Goal: Browse casually: Explore the website without a specific task or goal

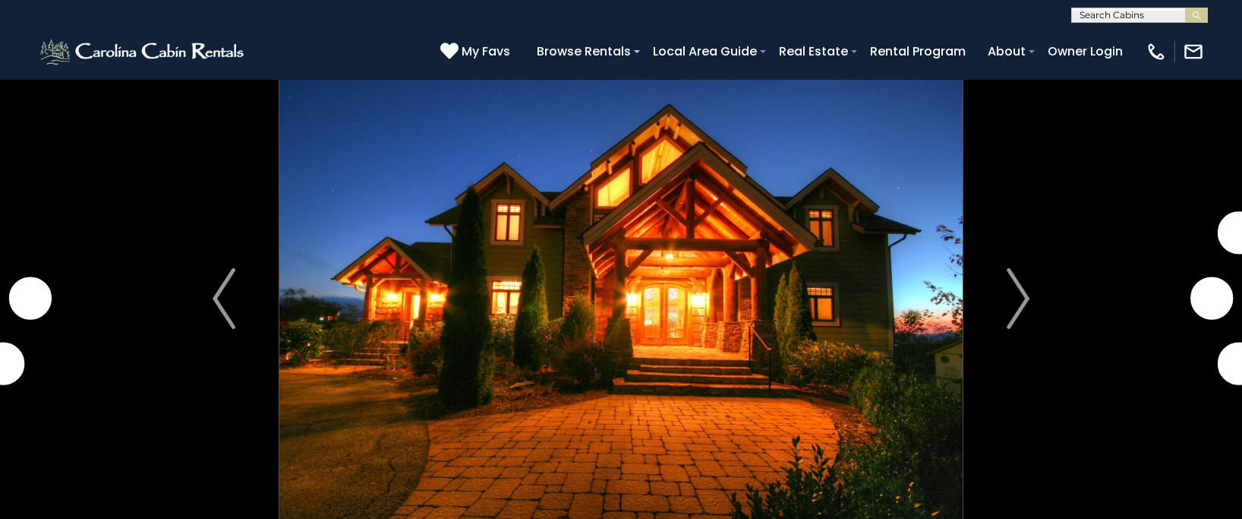
scroll to position [152, 0]
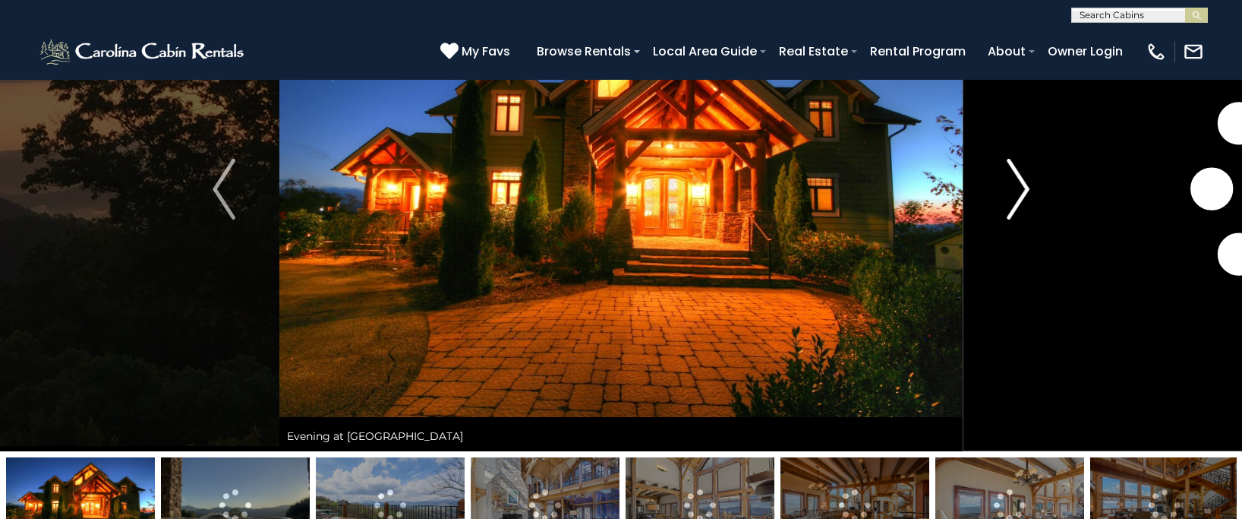
click at [1015, 187] on img "Next" at bounding box center [1018, 189] width 23 height 61
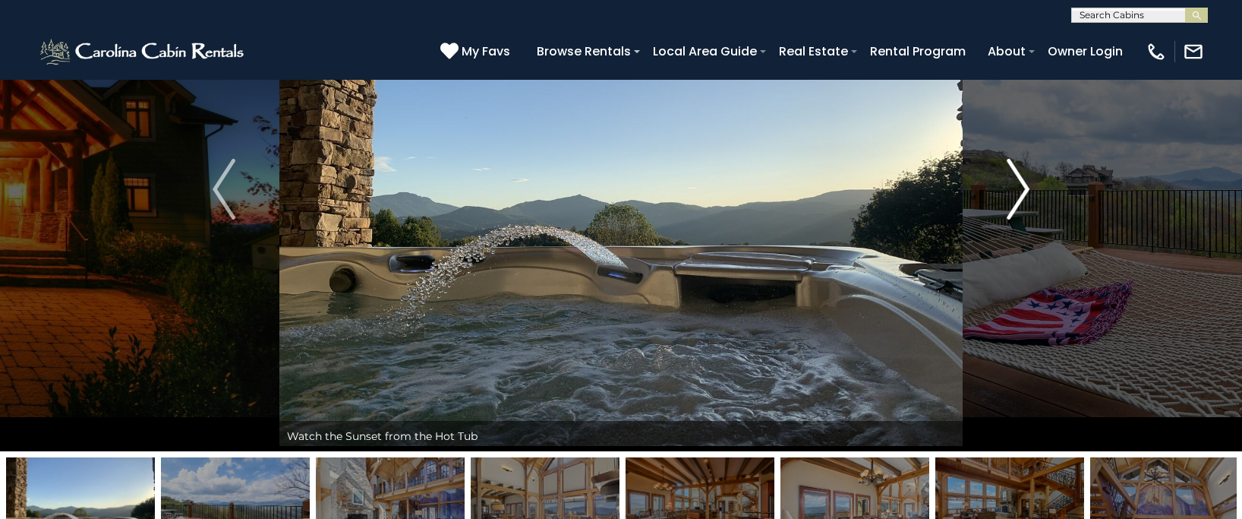
click at [1015, 187] on img "Next" at bounding box center [1018, 189] width 23 height 61
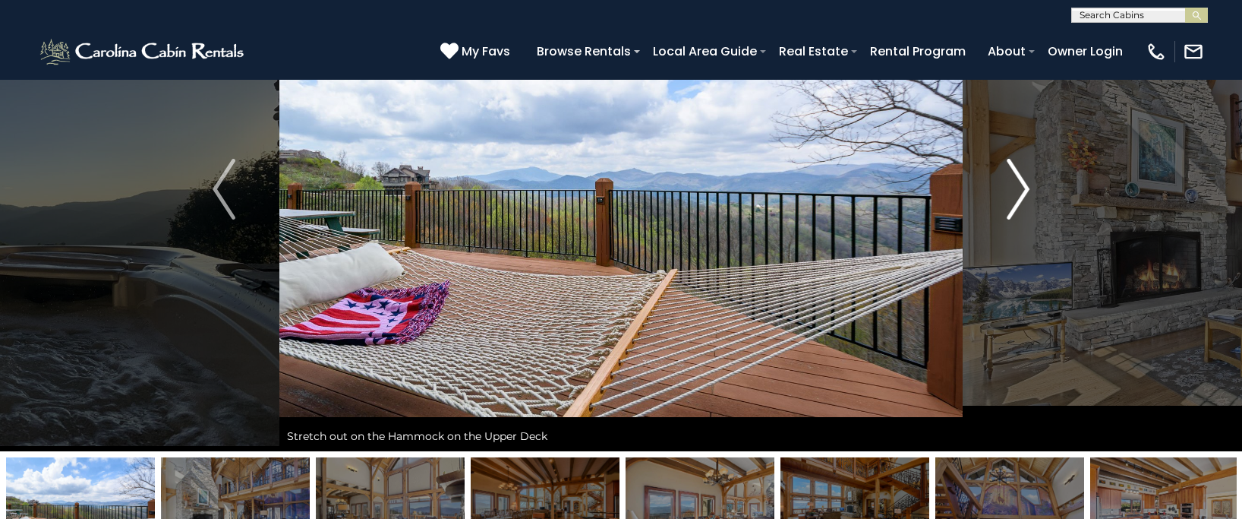
click at [1015, 187] on img "Next" at bounding box center [1018, 189] width 23 height 61
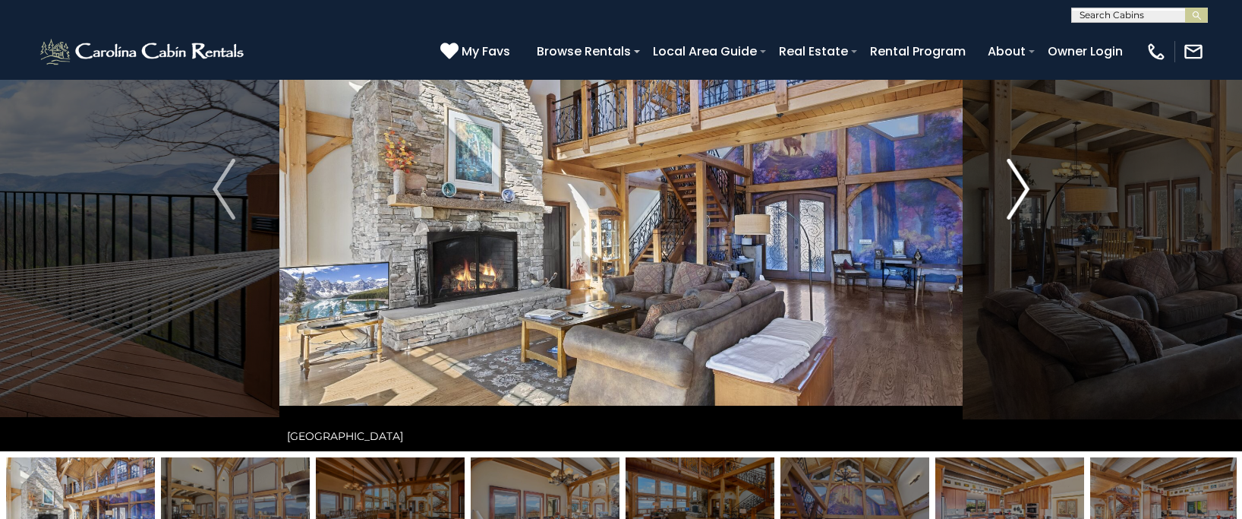
click at [1015, 187] on img "Next" at bounding box center [1018, 189] width 23 height 61
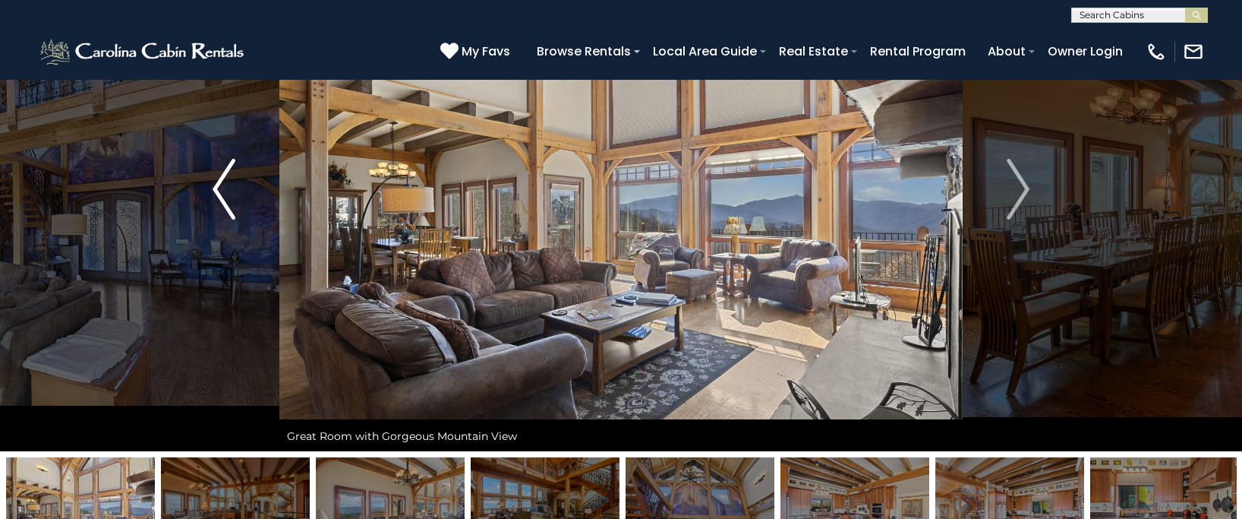
click at [231, 196] on img "Previous" at bounding box center [224, 189] width 23 height 61
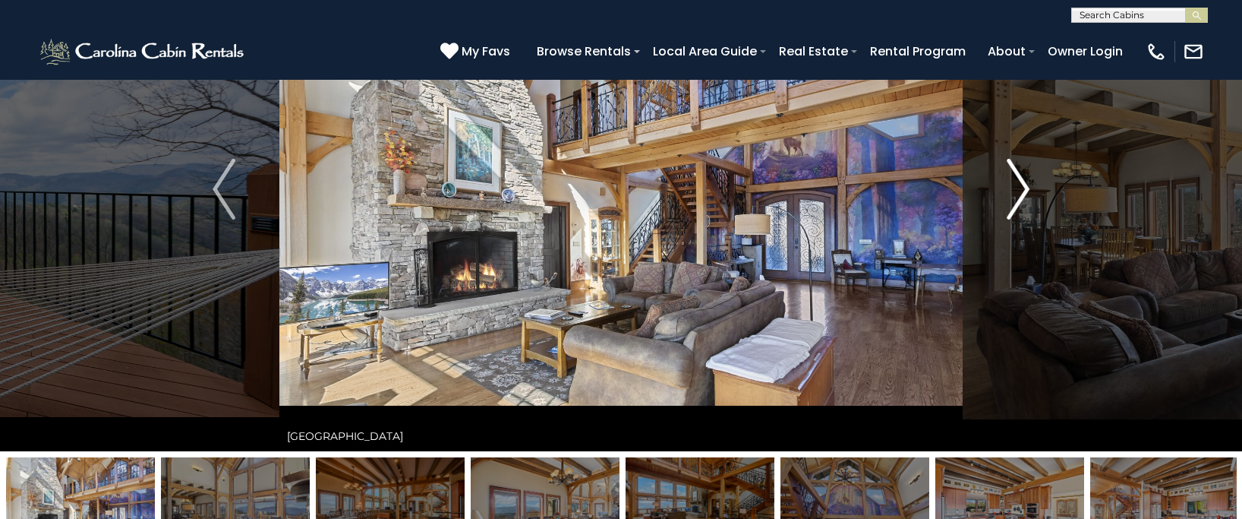
click at [1004, 190] on button "Next" at bounding box center [1018, 189] width 111 height 524
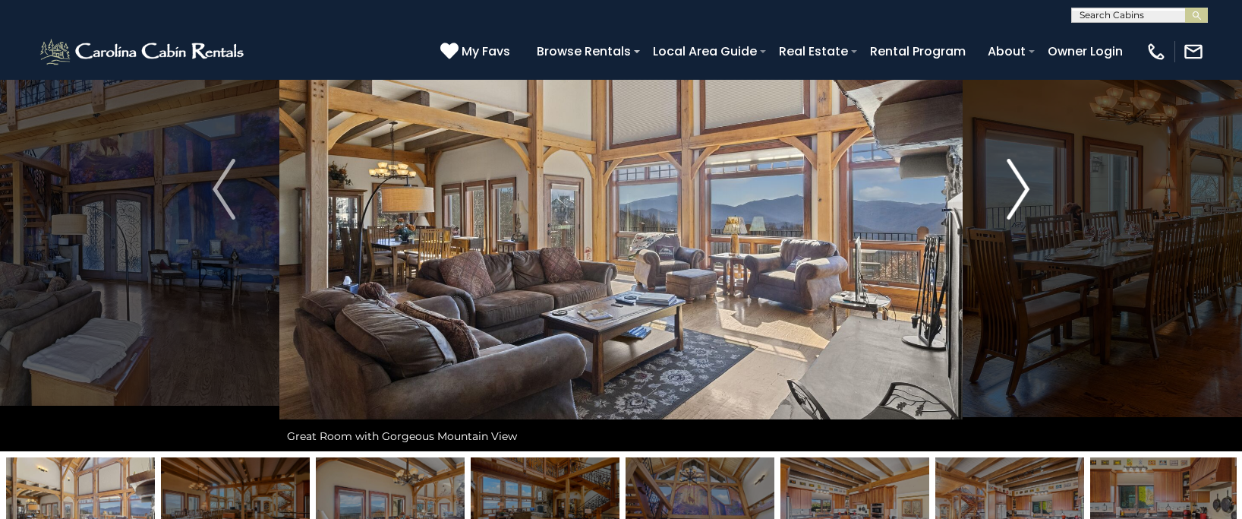
click at [1004, 190] on button "Next" at bounding box center [1018, 189] width 111 height 524
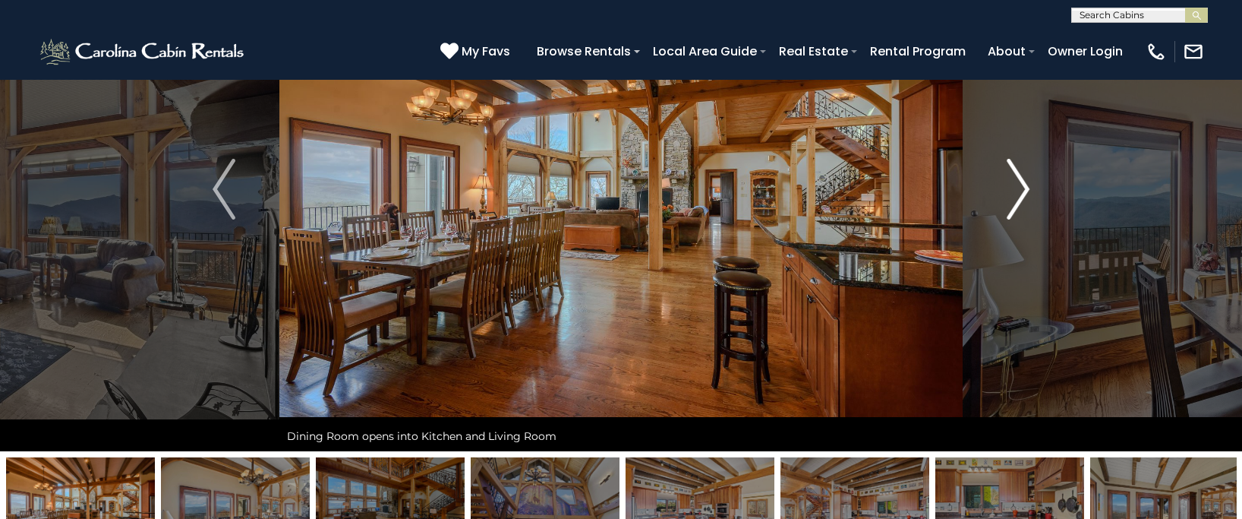
click at [1004, 190] on button "Next" at bounding box center [1018, 189] width 111 height 524
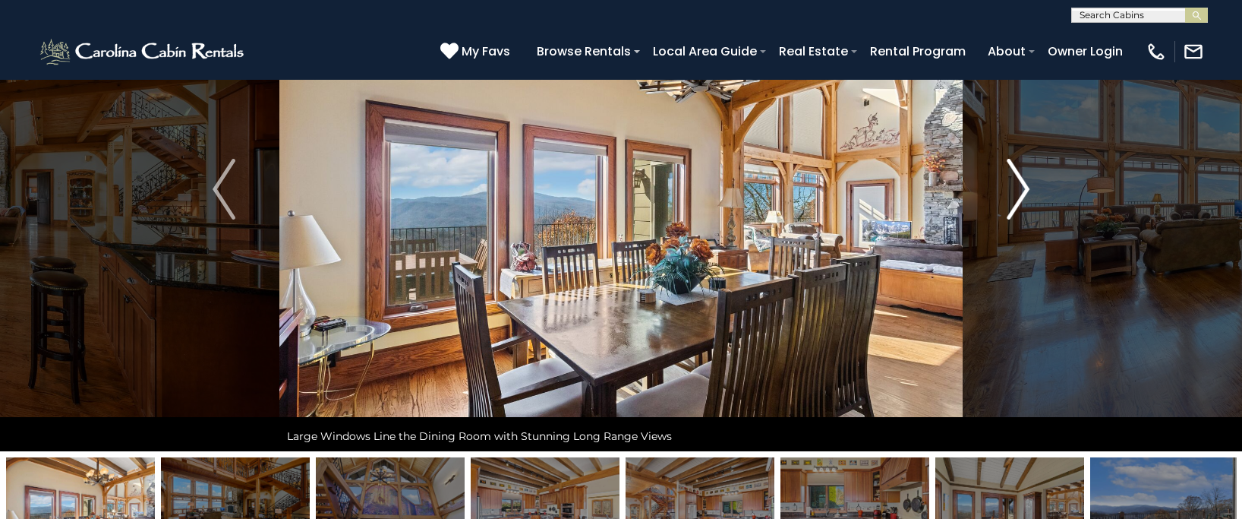
click at [1004, 190] on button "Next" at bounding box center [1018, 189] width 111 height 524
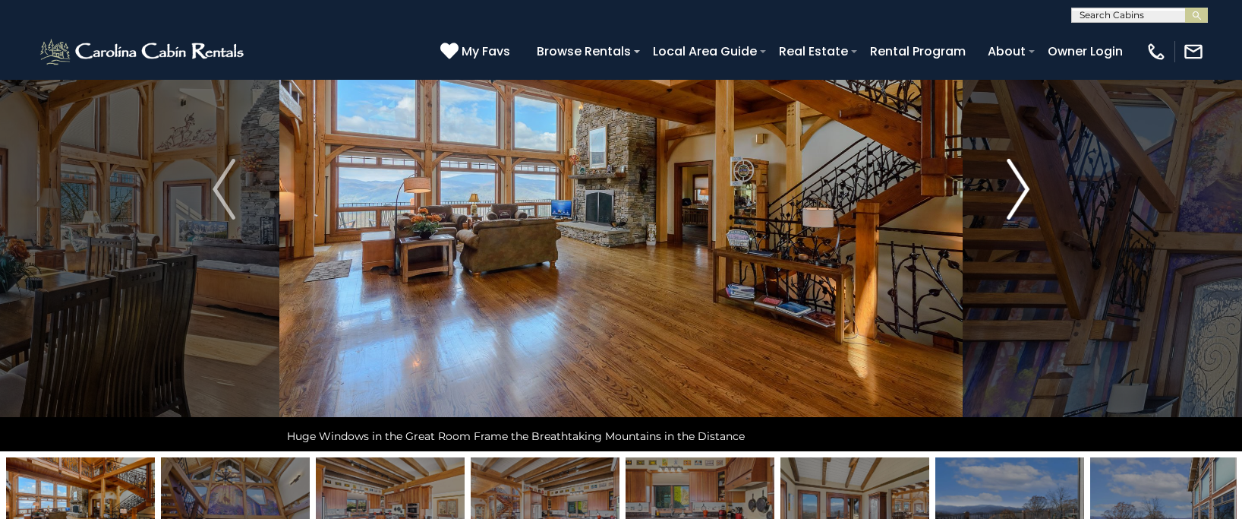
click at [1004, 190] on button "Next" at bounding box center [1018, 189] width 111 height 524
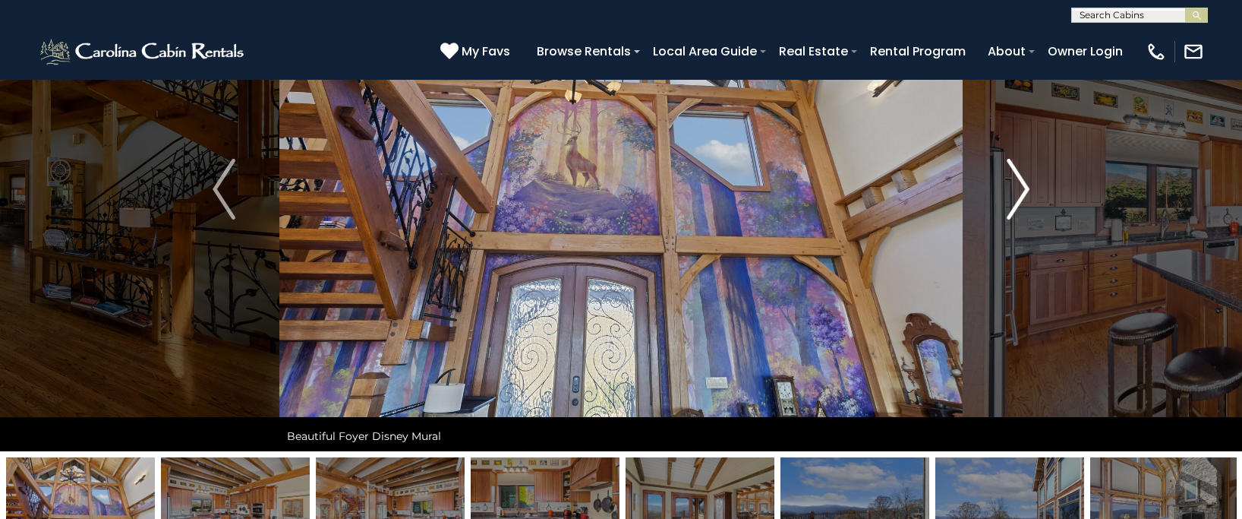
click at [1004, 190] on button "Next" at bounding box center [1018, 189] width 111 height 524
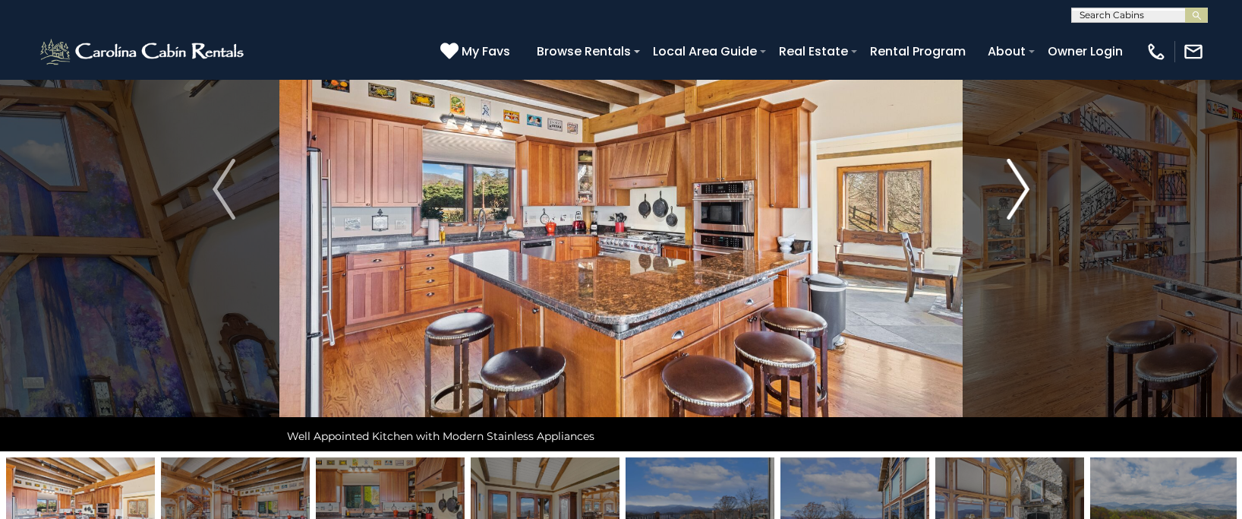
click at [1004, 190] on button "Next" at bounding box center [1018, 189] width 111 height 524
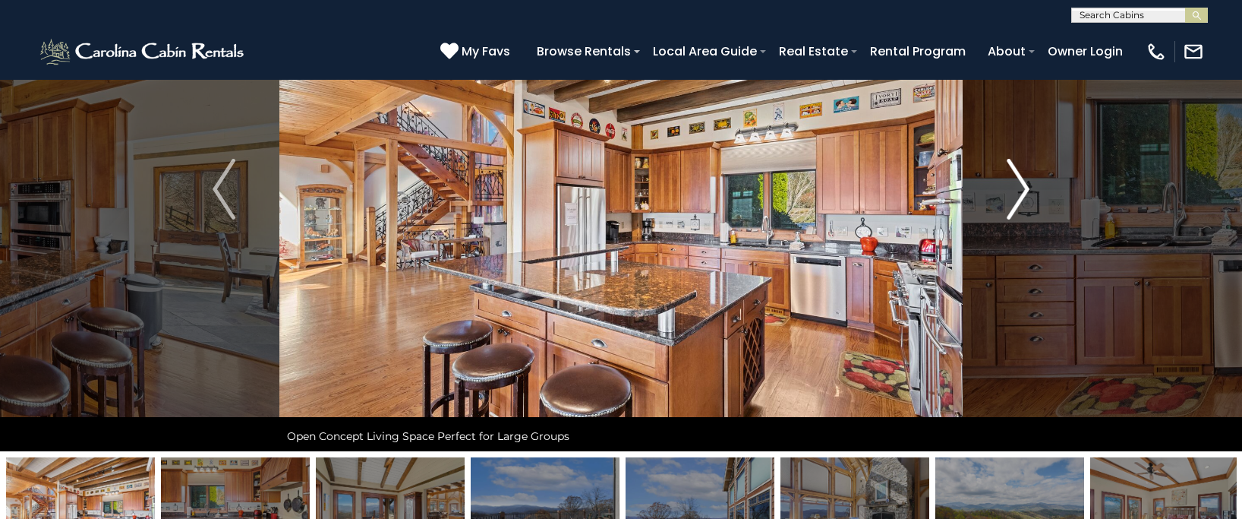
click at [1005, 189] on button "Next" at bounding box center [1018, 189] width 111 height 524
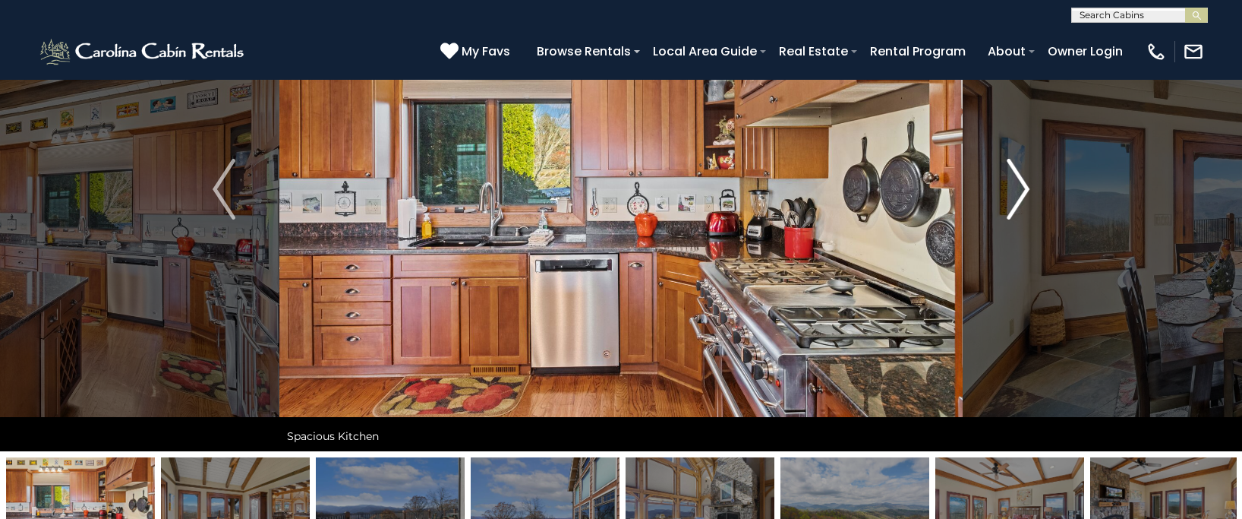
click at [1005, 189] on button "Next" at bounding box center [1018, 189] width 111 height 524
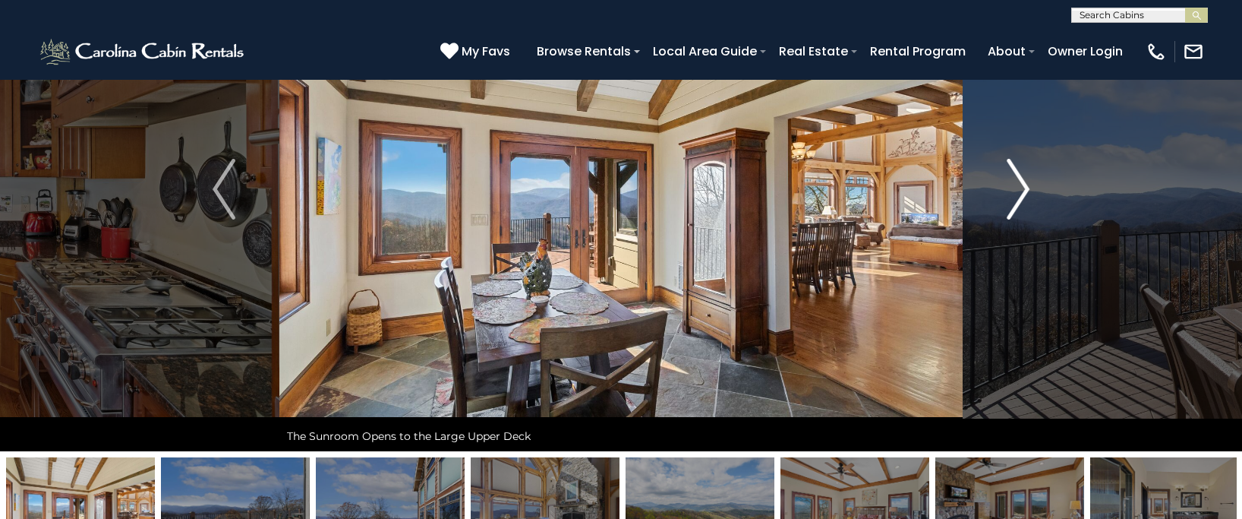
click at [1005, 189] on button "Next" at bounding box center [1018, 189] width 111 height 524
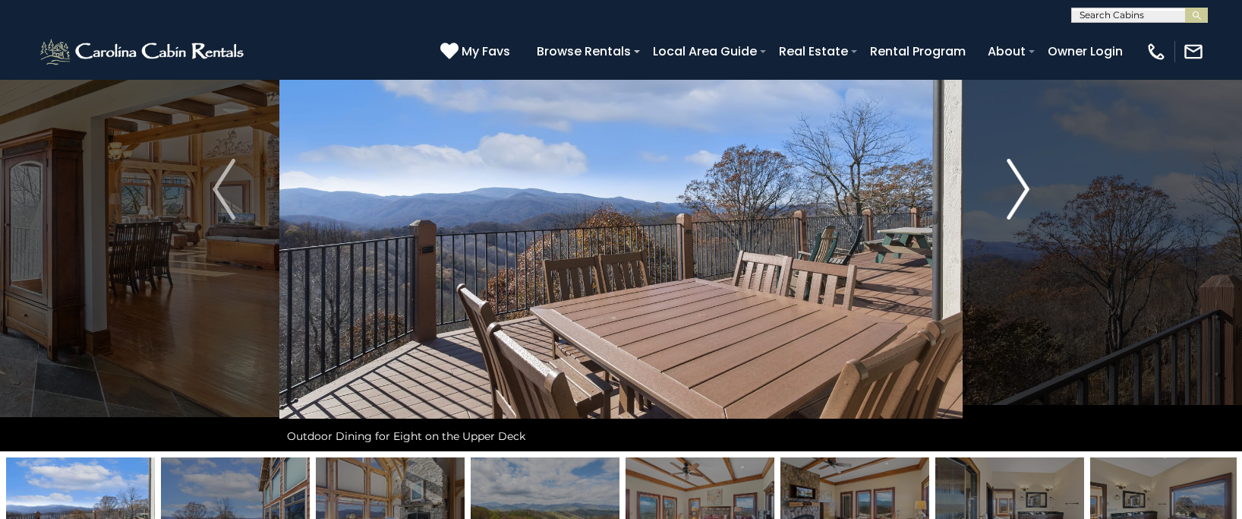
click at [1005, 189] on button "Next" at bounding box center [1018, 189] width 111 height 524
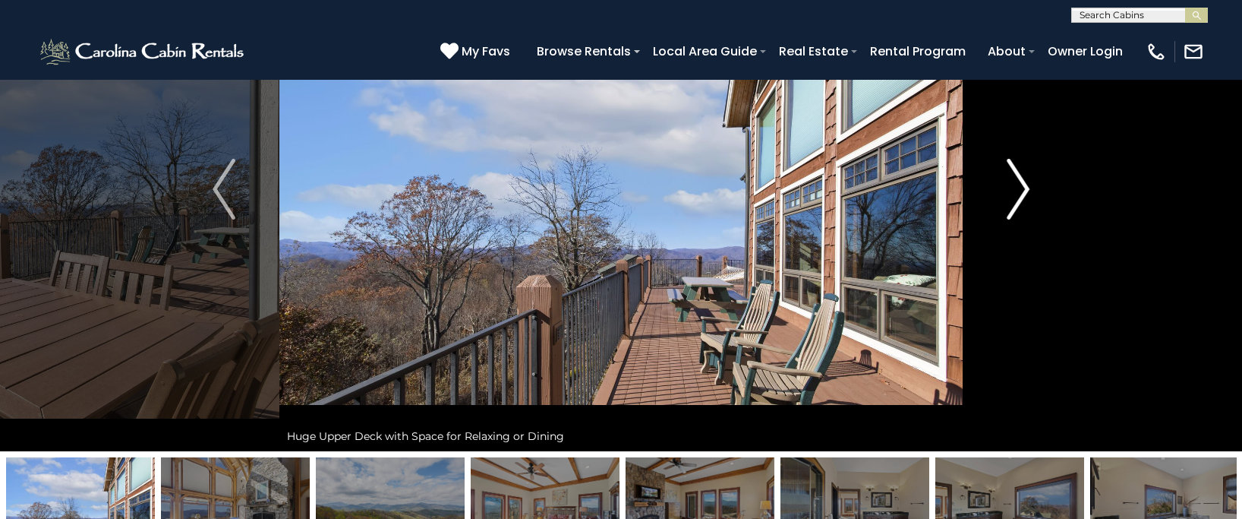
click at [1005, 189] on button "Next" at bounding box center [1018, 189] width 111 height 524
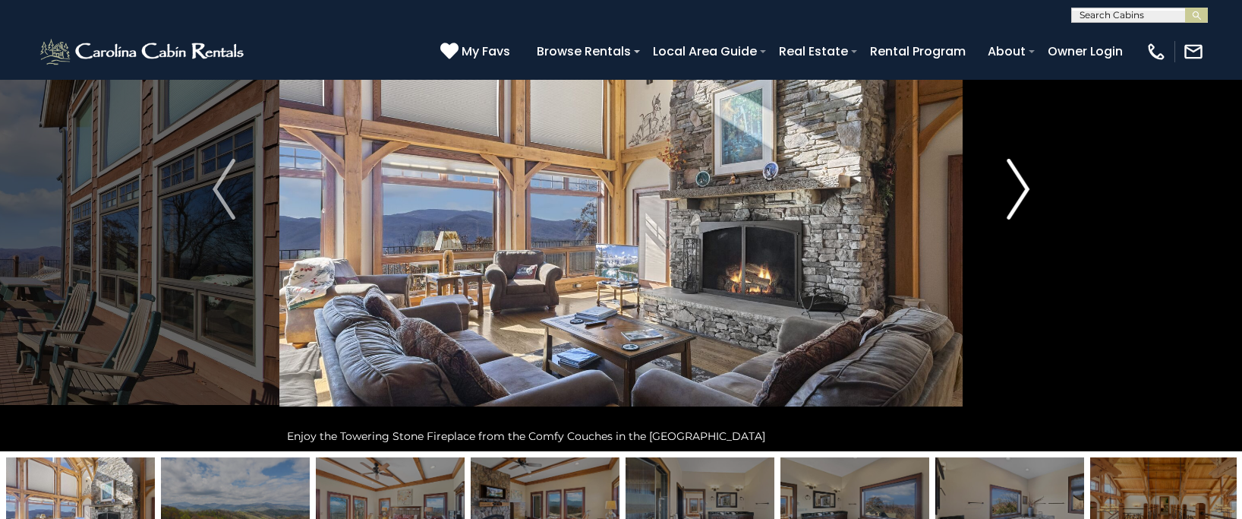
click at [1005, 189] on button "Next" at bounding box center [1018, 189] width 111 height 524
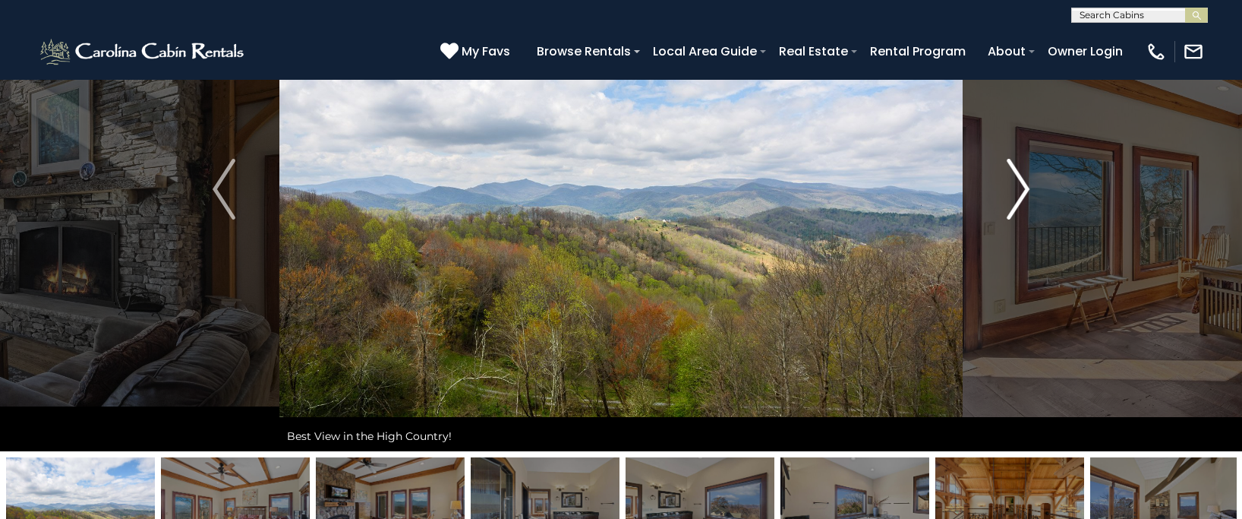
click at [1005, 189] on button "Next" at bounding box center [1018, 189] width 111 height 524
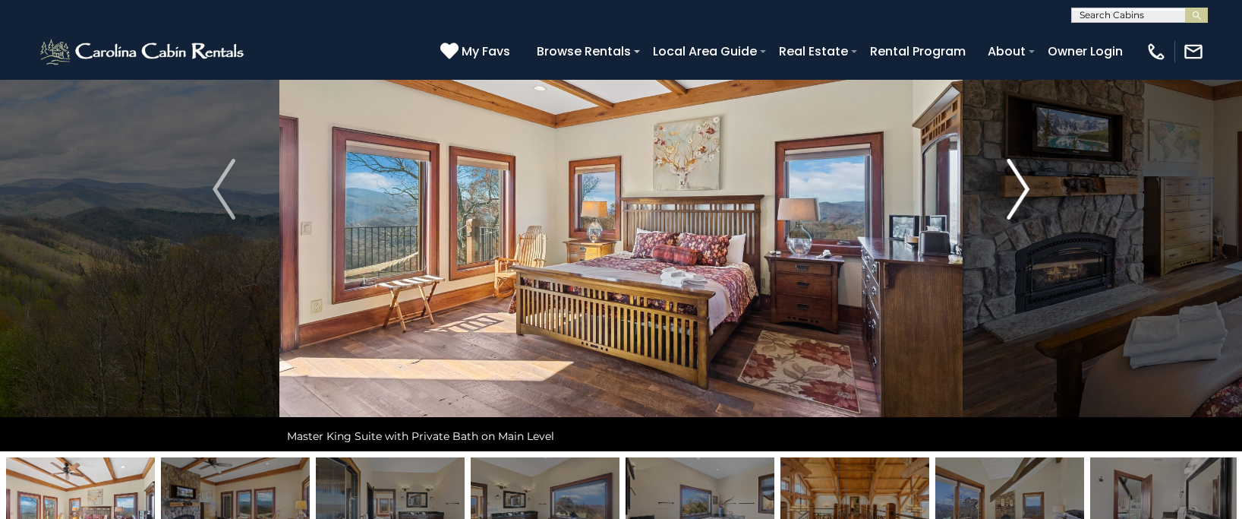
click at [1005, 189] on button "Next" at bounding box center [1018, 189] width 111 height 524
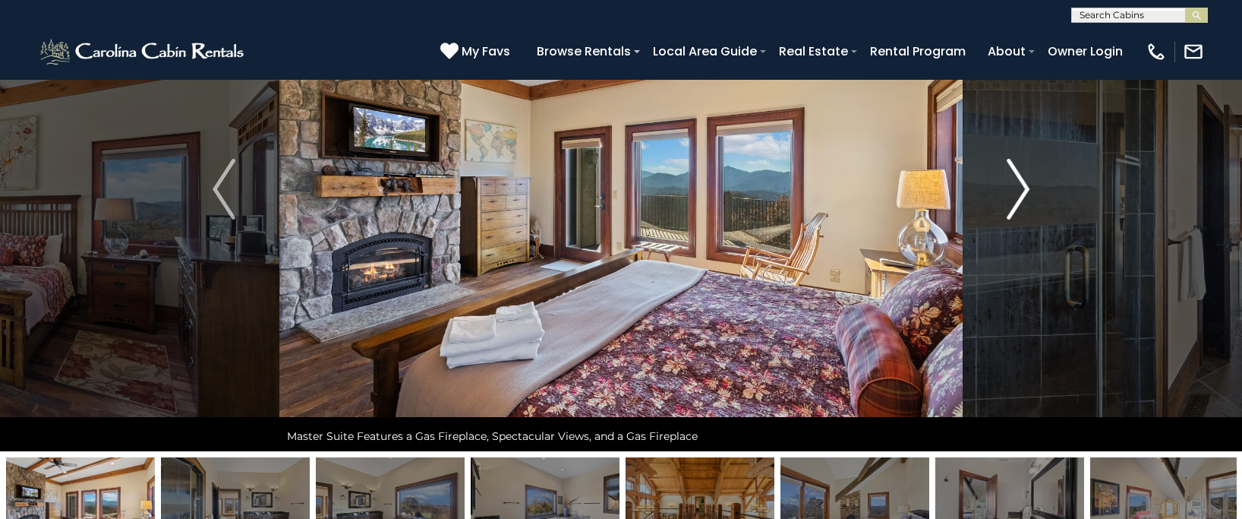
click at [1005, 189] on button "Next" at bounding box center [1018, 189] width 111 height 524
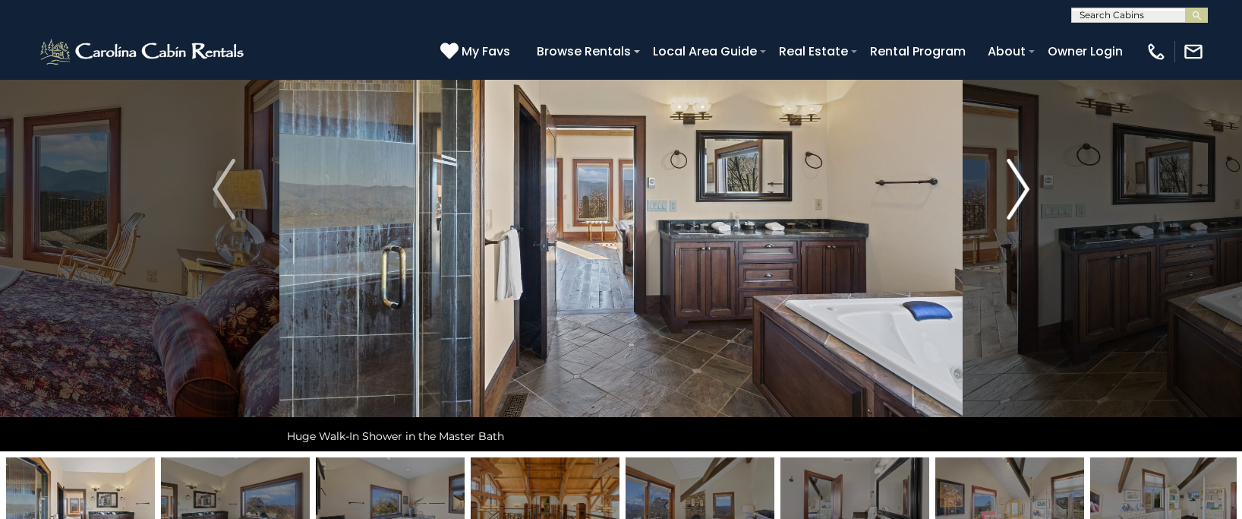
click at [1005, 189] on button "Next" at bounding box center [1018, 189] width 111 height 524
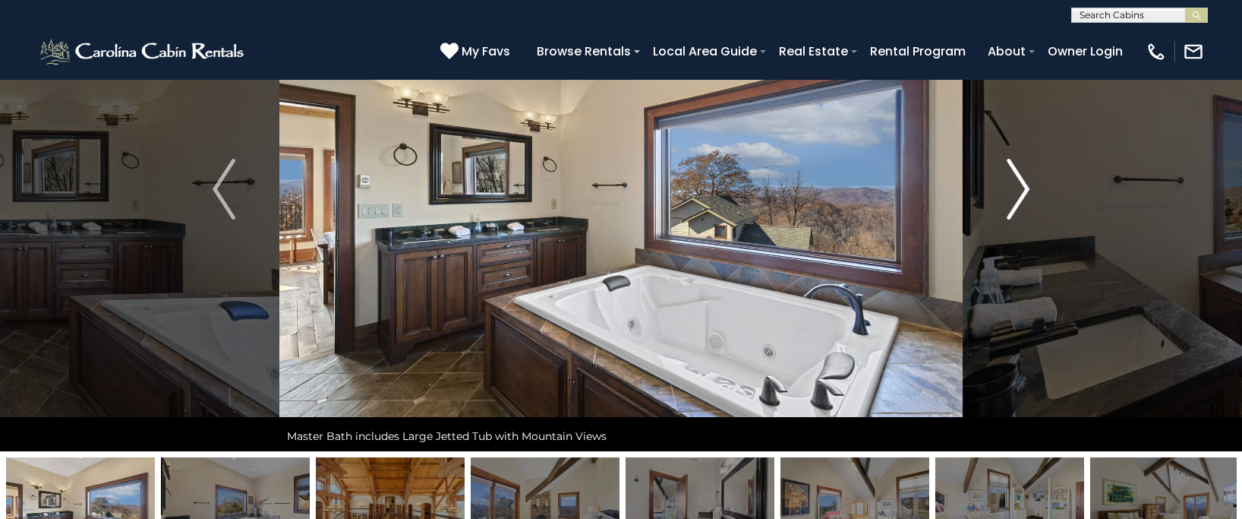
click at [1005, 189] on button "Next" at bounding box center [1018, 189] width 111 height 524
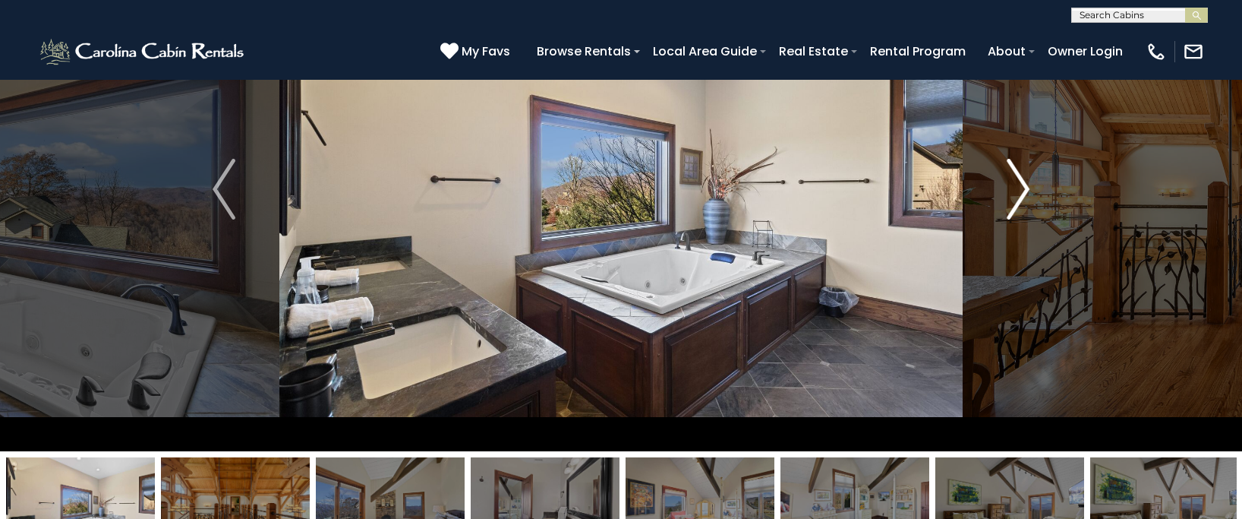
click at [1005, 189] on button "Next" at bounding box center [1018, 189] width 111 height 524
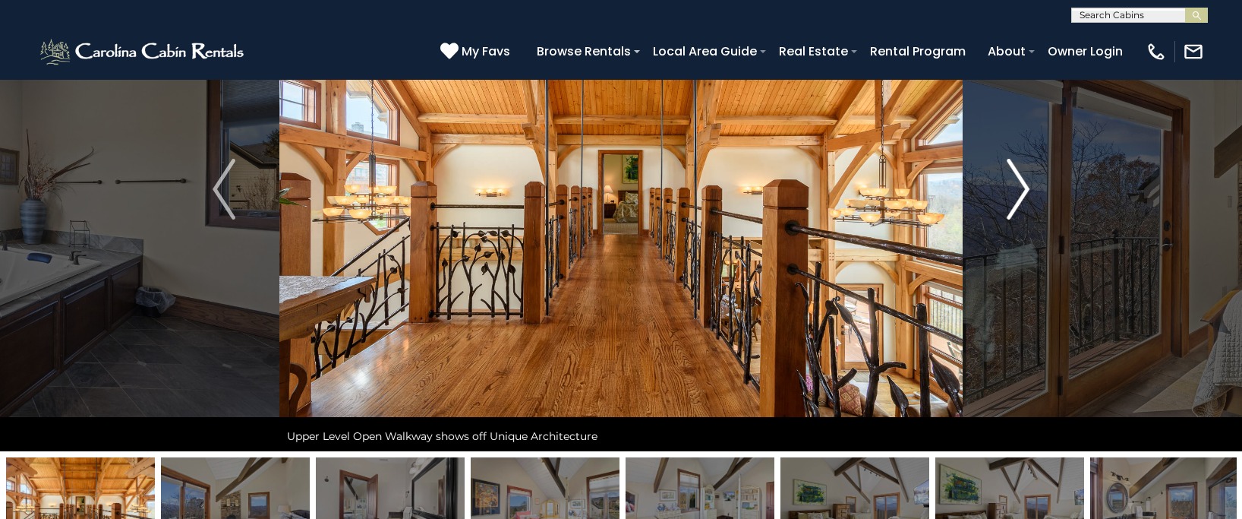
click at [1005, 189] on button "Next" at bounding box center [1018, 189] width 111 height 524
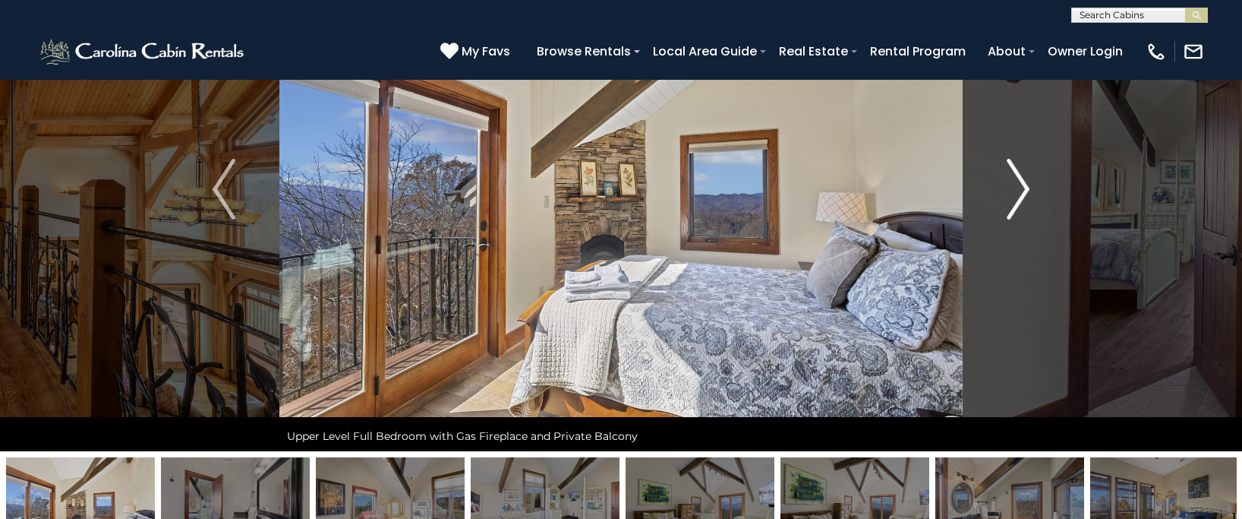
click at [1005, 189] on button "Next" at bounding box center [1018, 189] width 111 height 524
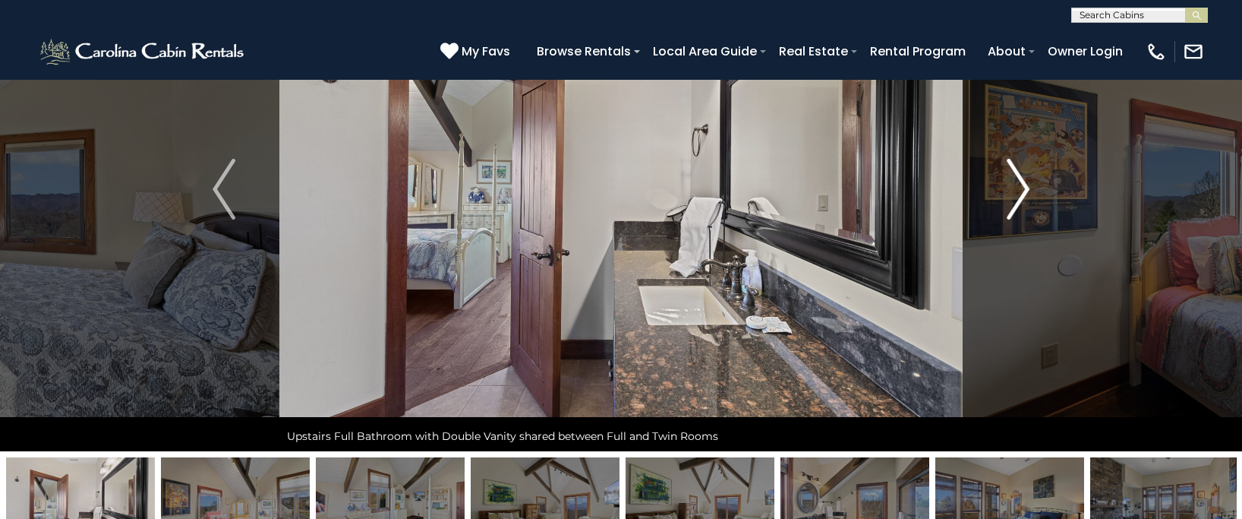
click at [1005, 189] on button "Next" at bounding box center [1018, 189] width 111 height 524
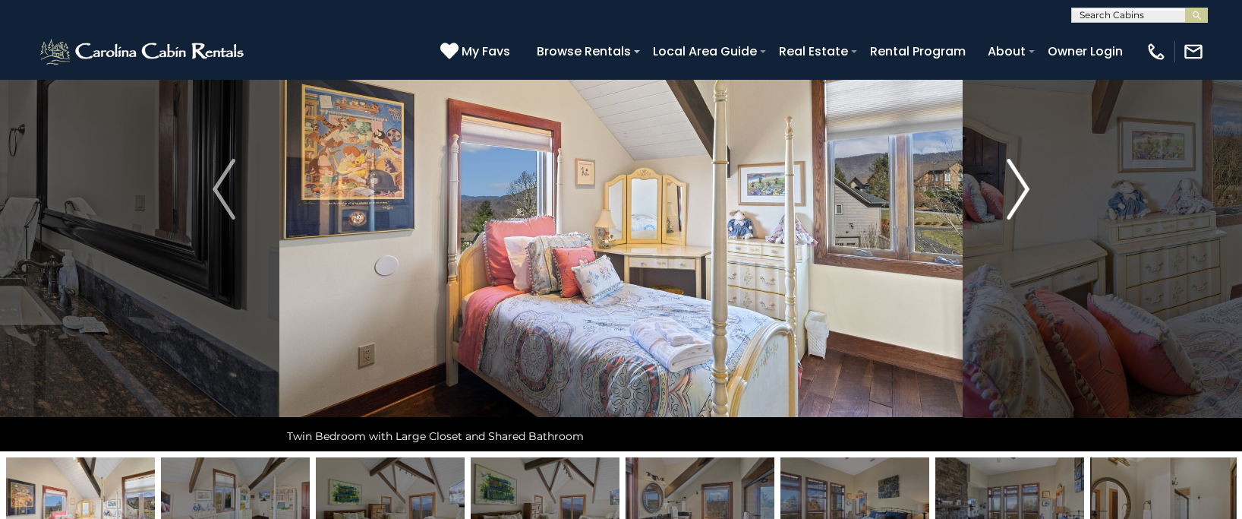
click at [1005, 189] on button "Next" at bounding box center [1018, 189] width 111 height 524
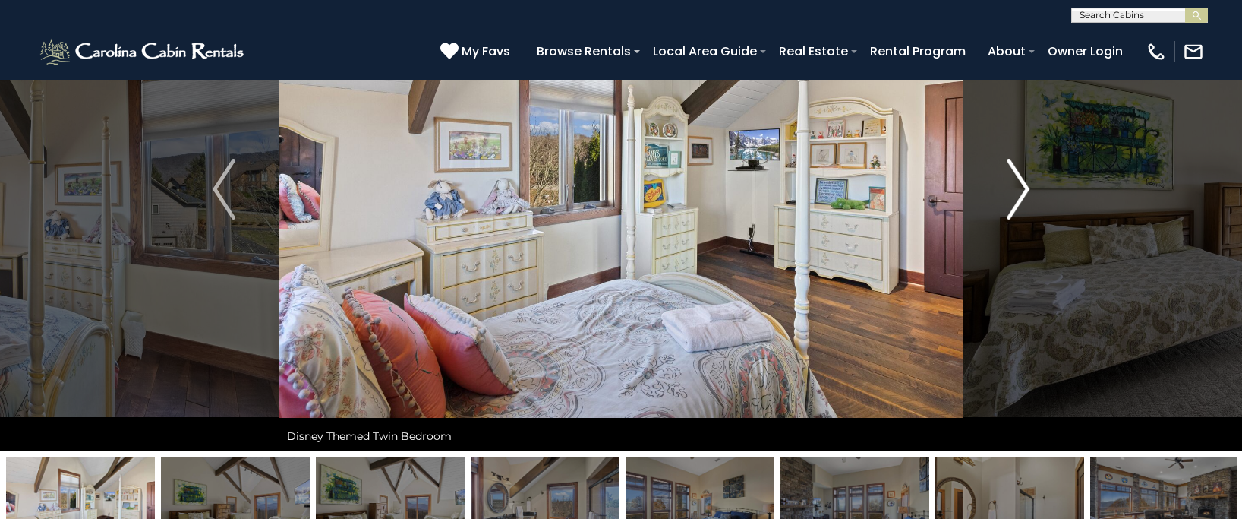
click at [1005, 189] on button "Next" at bounding box center [1018, 189] width 111 height 524
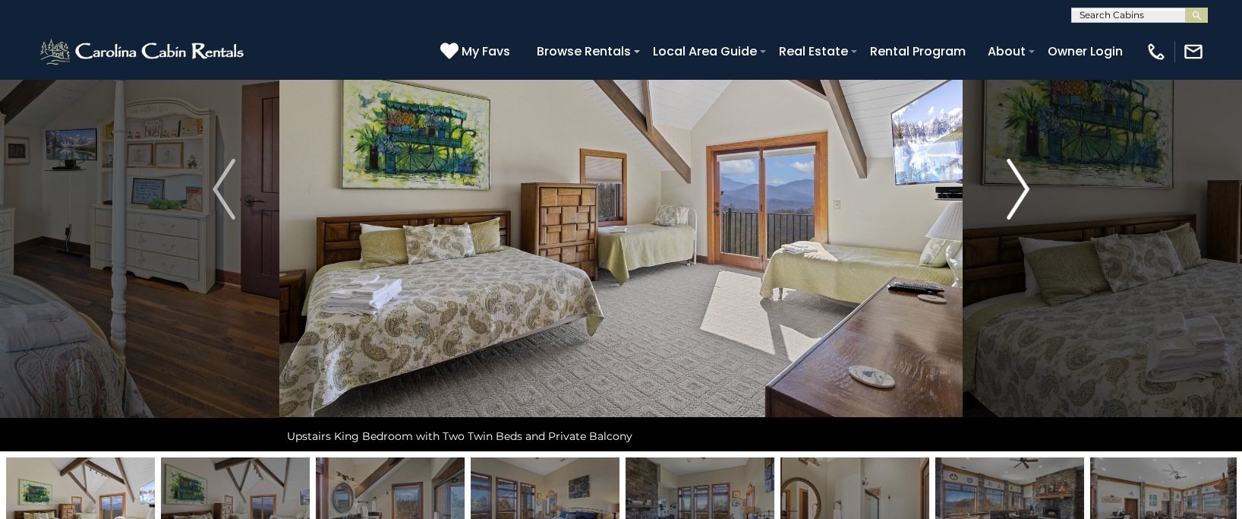
click at [1005, 189] on button "Next" at bounding box center [1018, 189] width 111 height 524
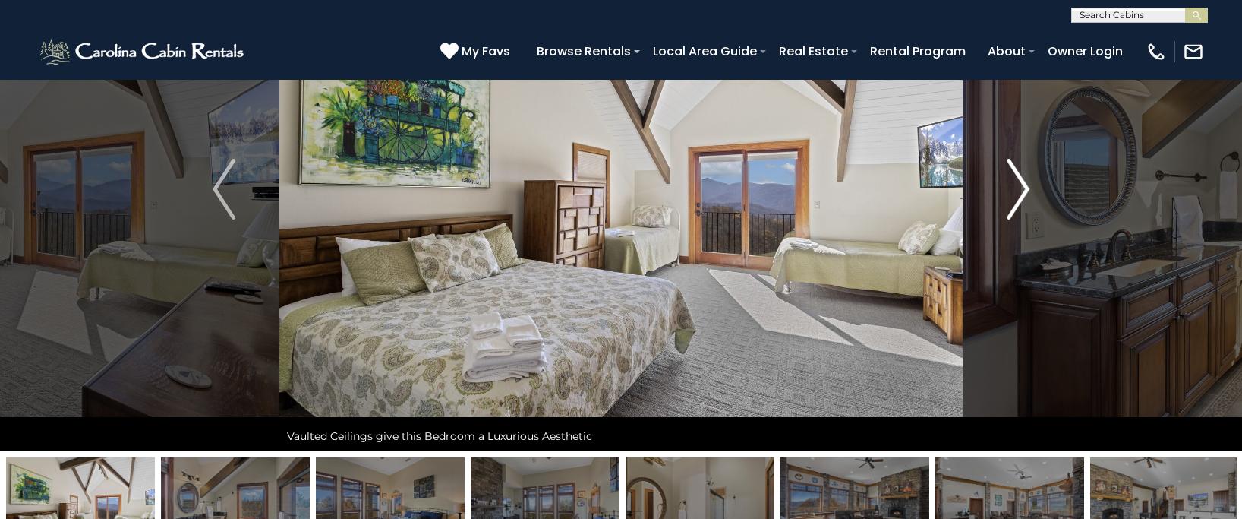
click at [1005, 189] on button "Next" at bounding box center [1018, 189] width 111 height 524
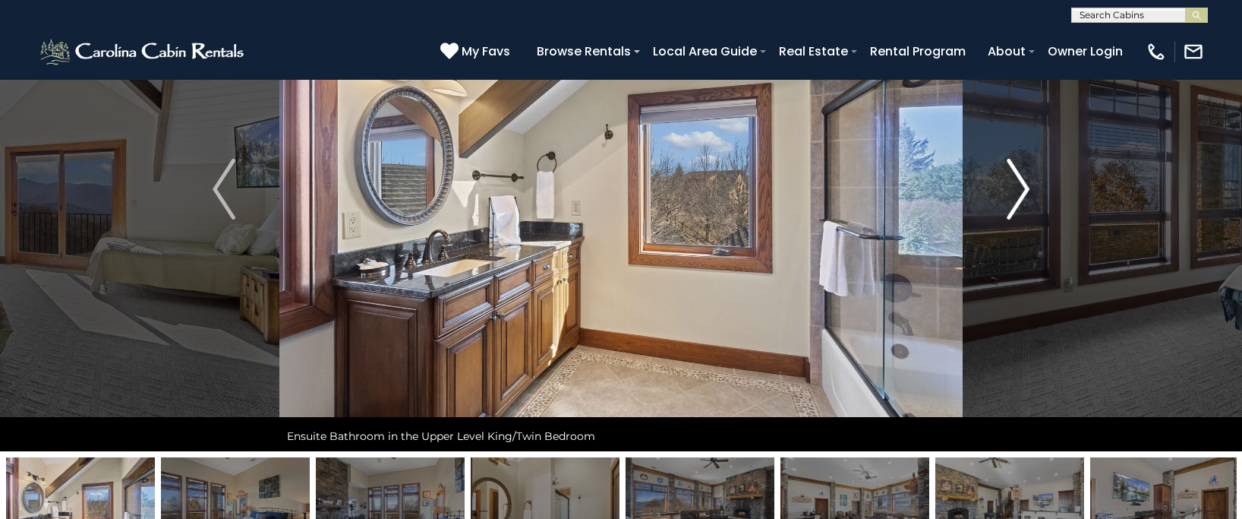
click at [1005, 189] on button "Next" at bounding box center [1018, 189] width 111 height 524
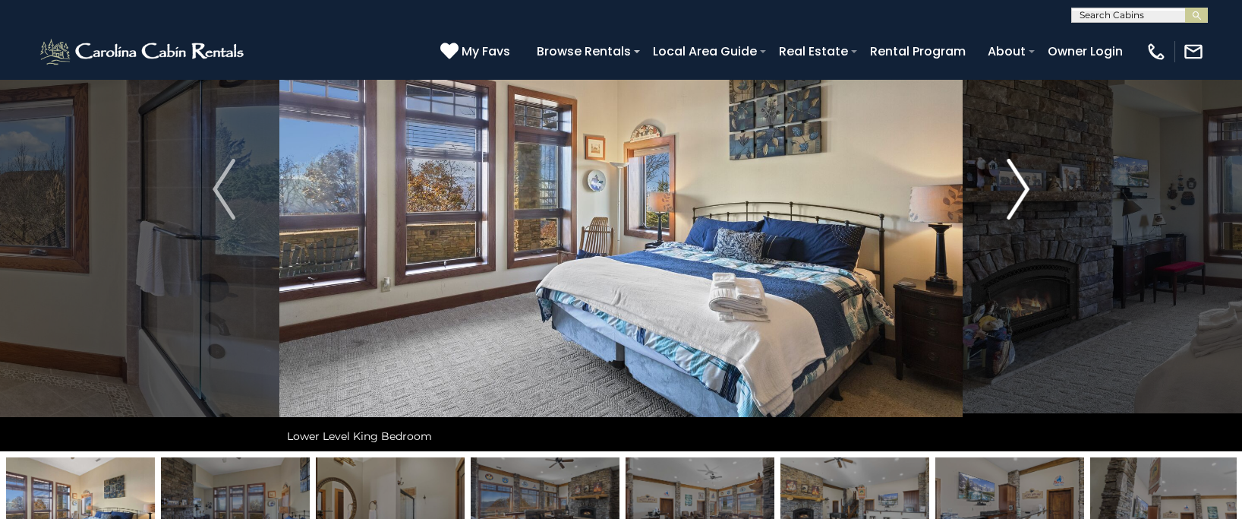
click at [1005, 189] on button "Next" at bounding box center [1018, 189] width 111 height 524
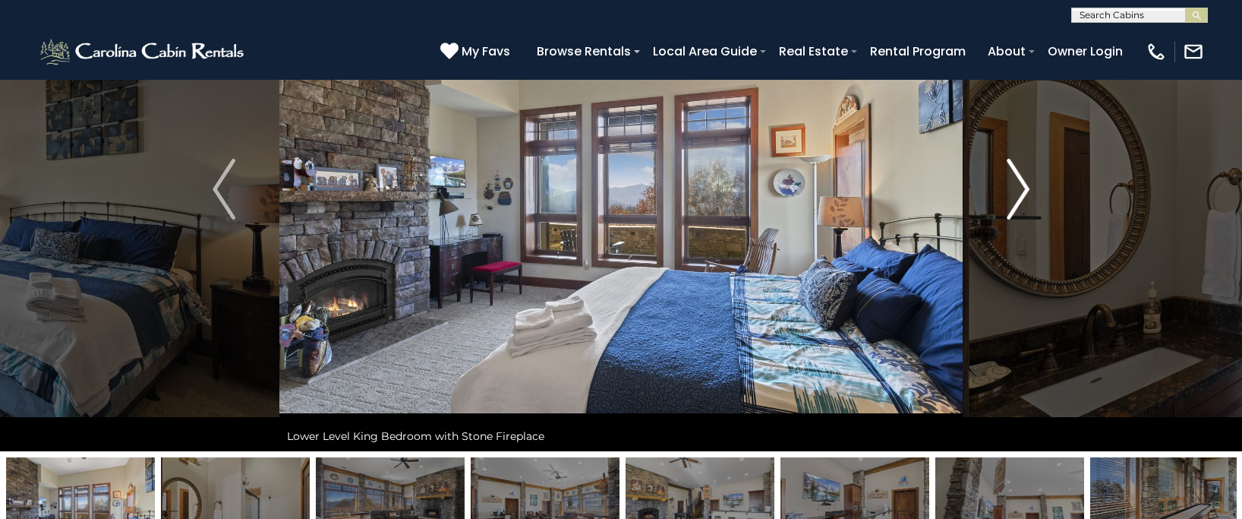
click at [1005, 189] on button "Next" at bounding box center [1018, 189] width 111 height 524
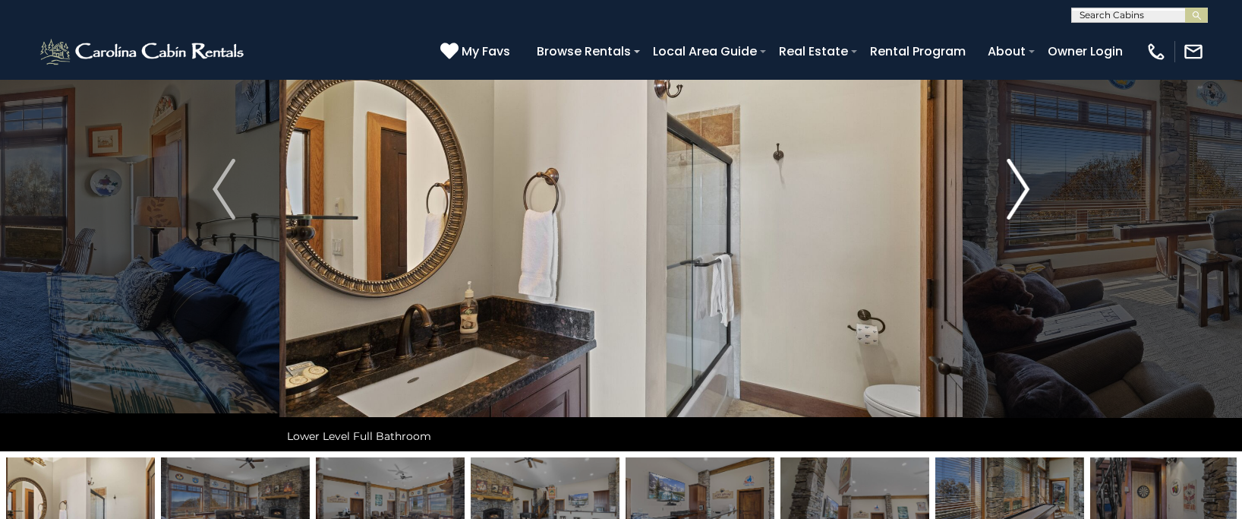
click at [1005, 189] on button "Next" at bounding box center [1018, 189] width 111 height 524
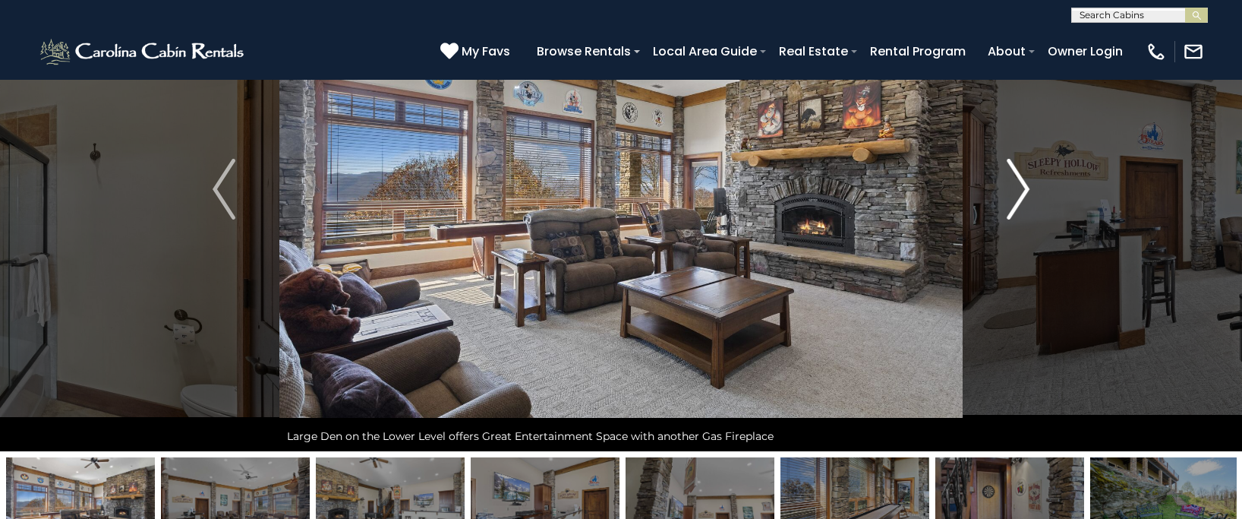
click at [1014, 192] on img "Next" at bounding box center [1018, 189] width 23 height 61
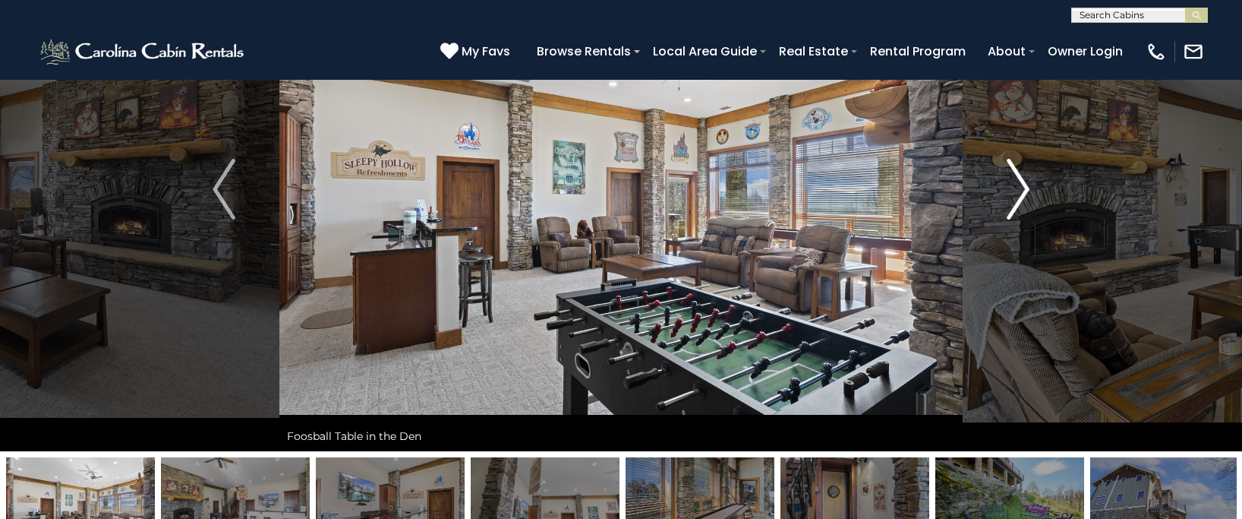
click at [1015, 194] on img "Next" at bounding box center [1018, 189] width 23 height 61
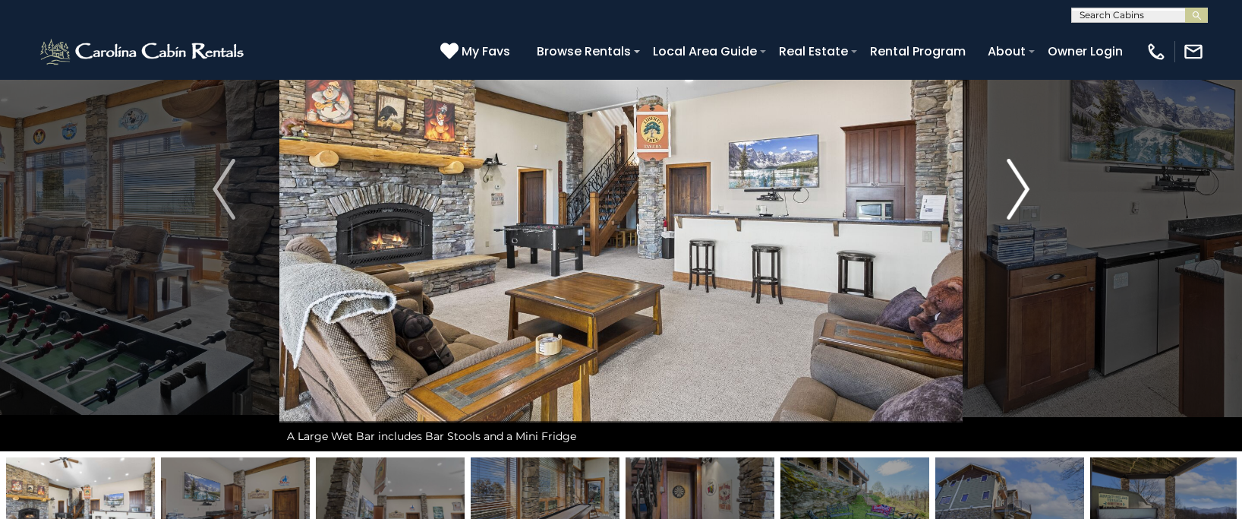
click at [1018, 194] on img "Next" at bounding box center [1018, 189] width 23 height 61
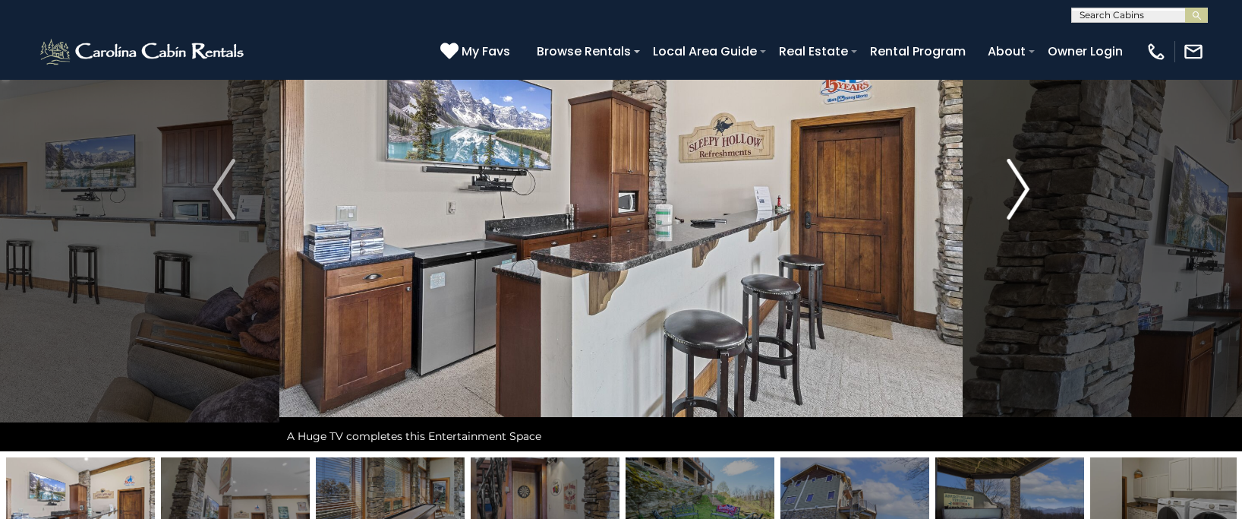
click at [1024, 194] on img "Next" at bounding box center [1018, 189] width 23 height 61
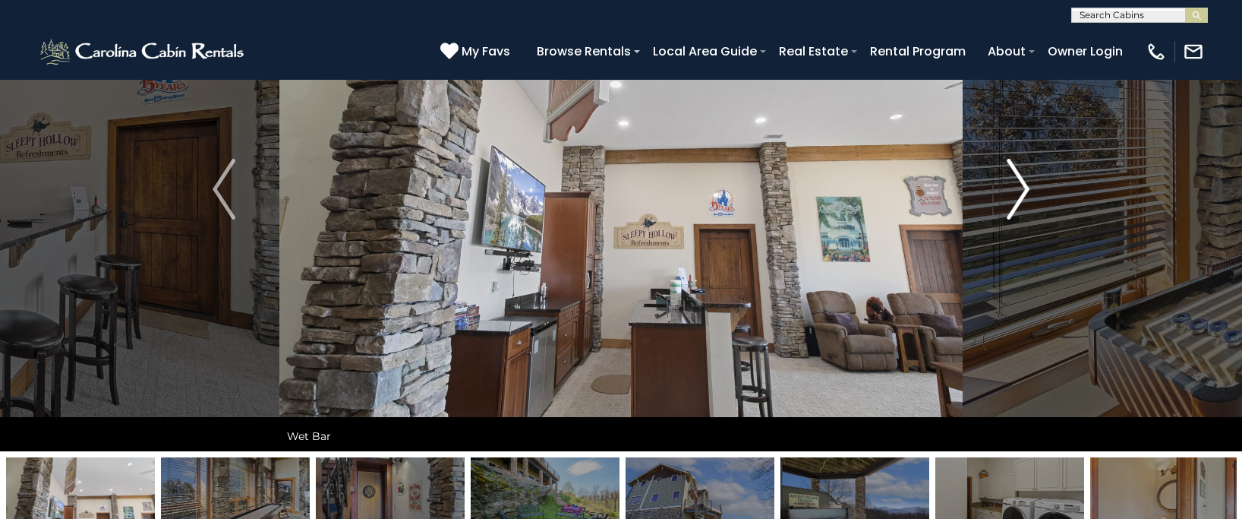
click at [1024, 194] on img "Next" at bounding box center [1018, 189] width 23 height 61
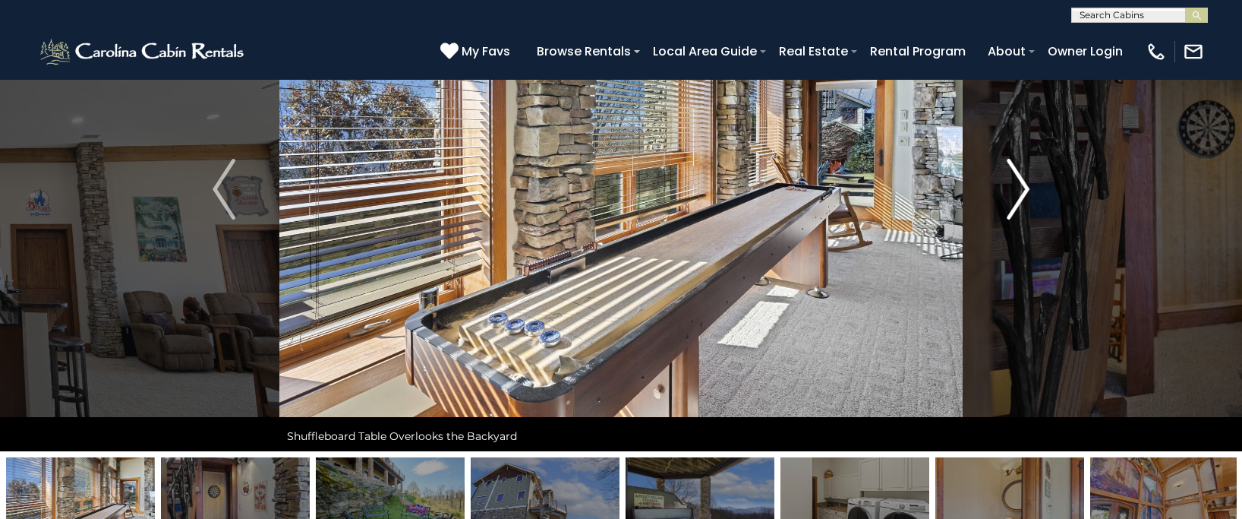
click at [1024, 190] on img "Next" at bounding box center [1018, 189] width 23 height 61
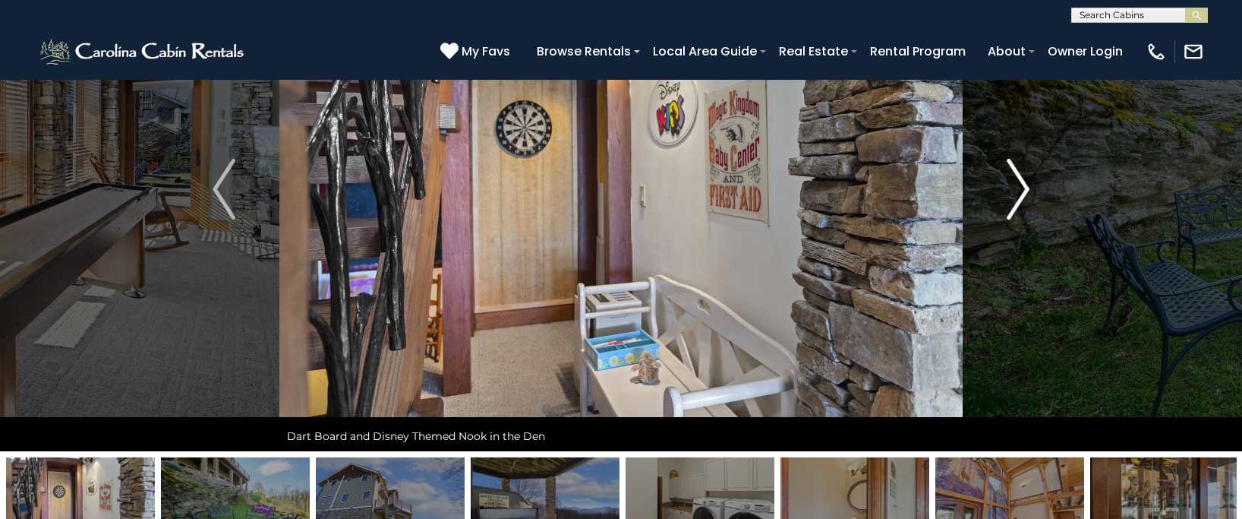
click at [1024, 190] on img "Next" at bounding box center [1018, 189] width 23 height 61
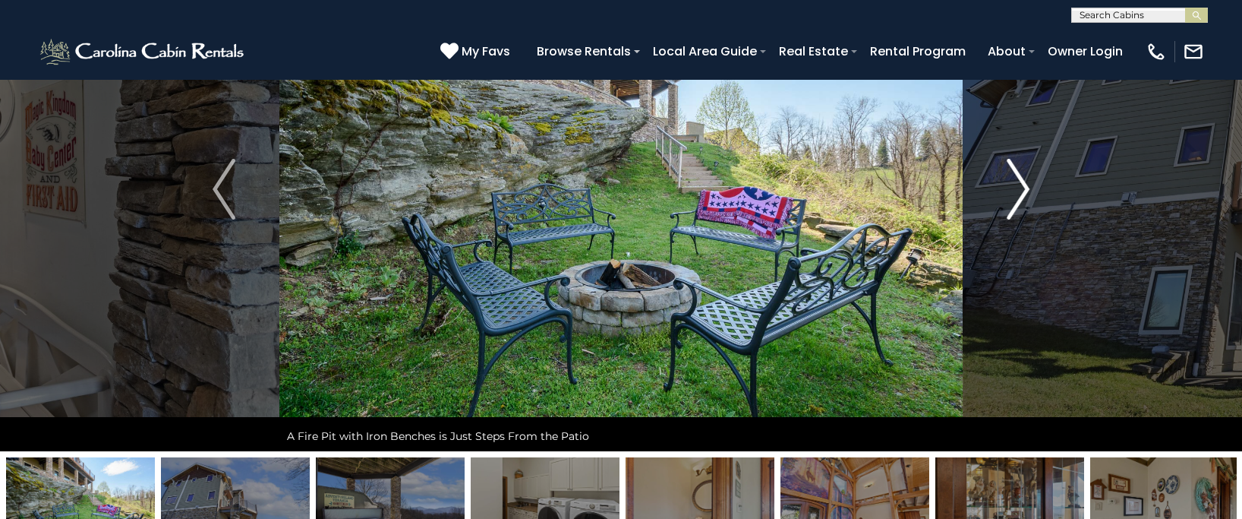
click at [1024, 190] on img "Next" at bounding box center [1018, 189] width 23 height 61
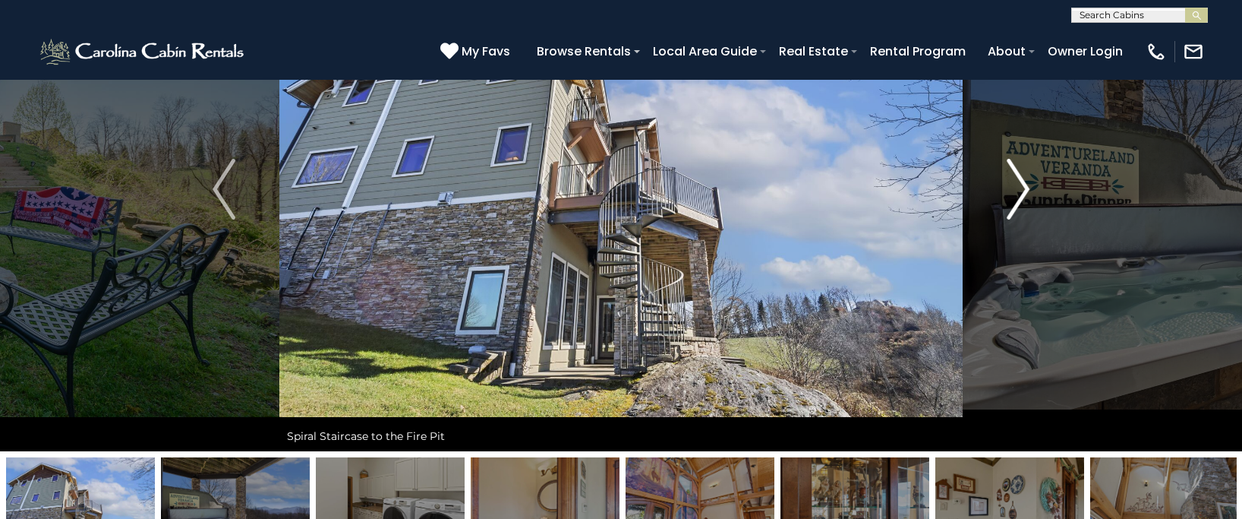
click at [1024, 190] on img "Next" at bounding box center [1018, 189] width 23 height 61
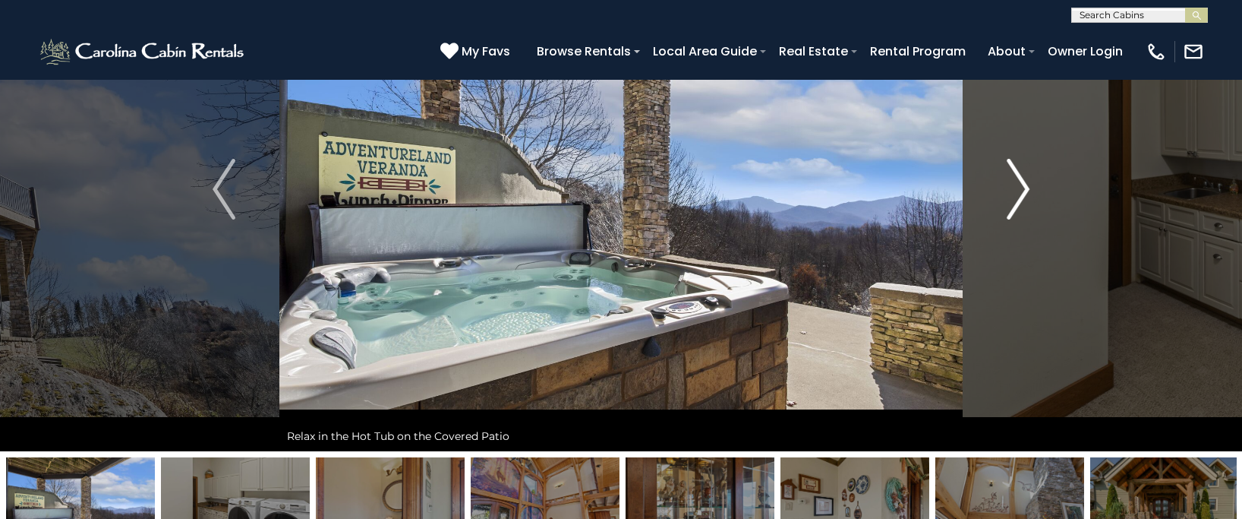
click at [1024, 190] on img "Next" at bounding box center [1018, 189] width 23 height 61
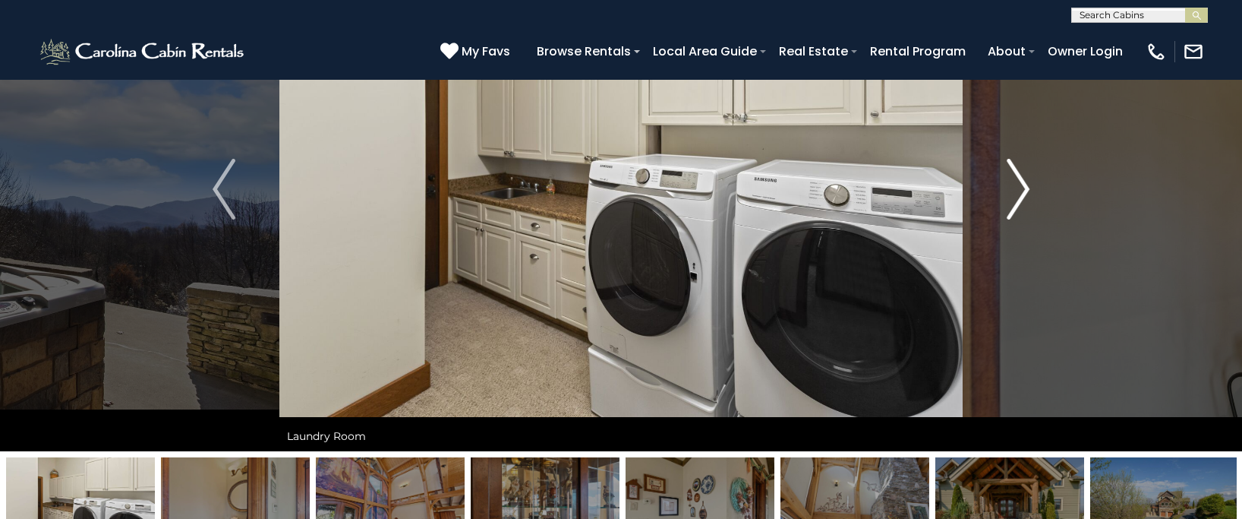
click at [1024, 190] on img "Next" at bounding box center [1018, 189] width 23 height 61
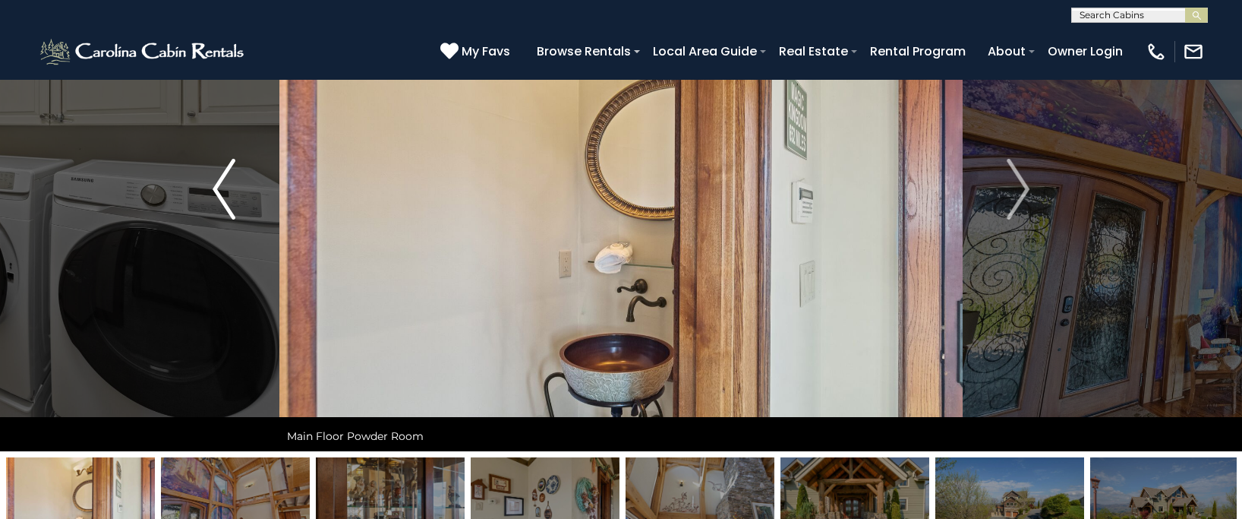
click at [225, 175] on img "Previous" at bounding box center [224, 189] width 23 height 61
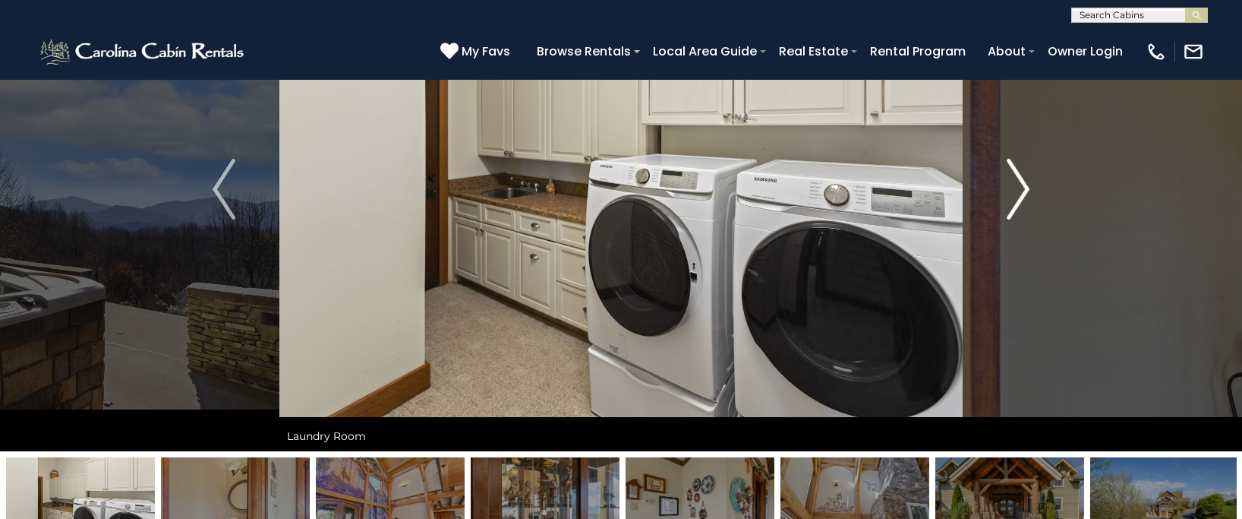
click at [1030, 182] on img "Next" at bounding box center [1018, 189] width 23 height 61
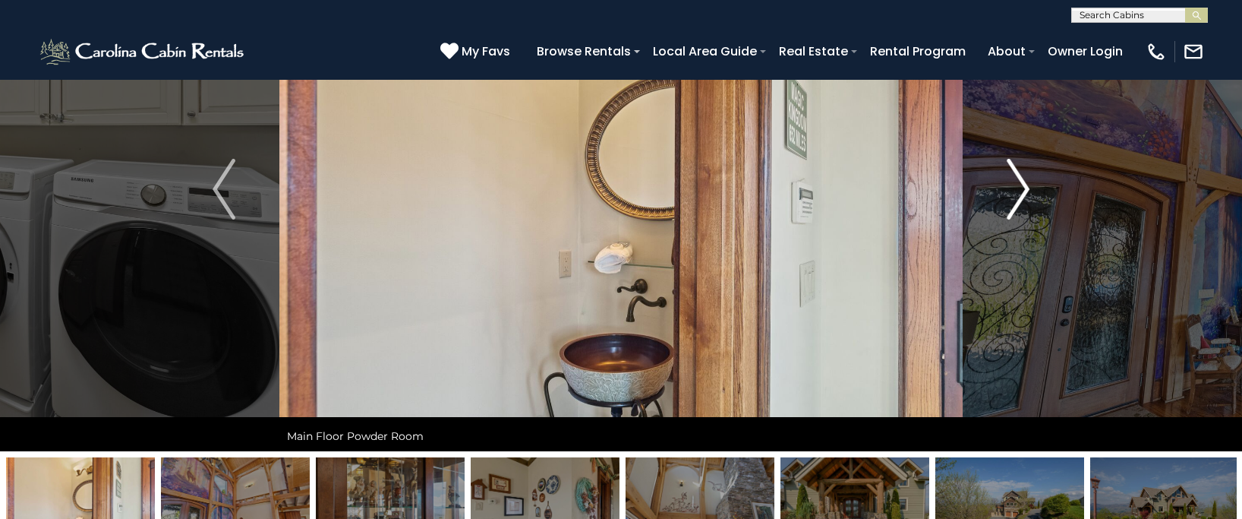
click at [1030, 182] on img "Next" at bounding box center [1018, 189] width 23 height 61
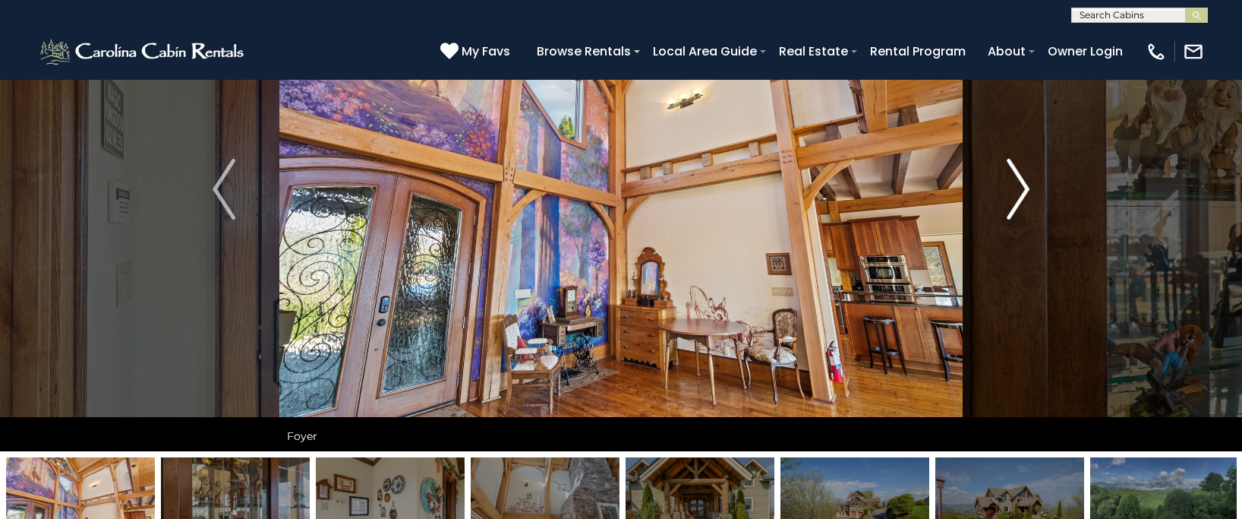
click at [1030, 182] on img "Next" at bounding box center [1018, 189] width 23 height 61
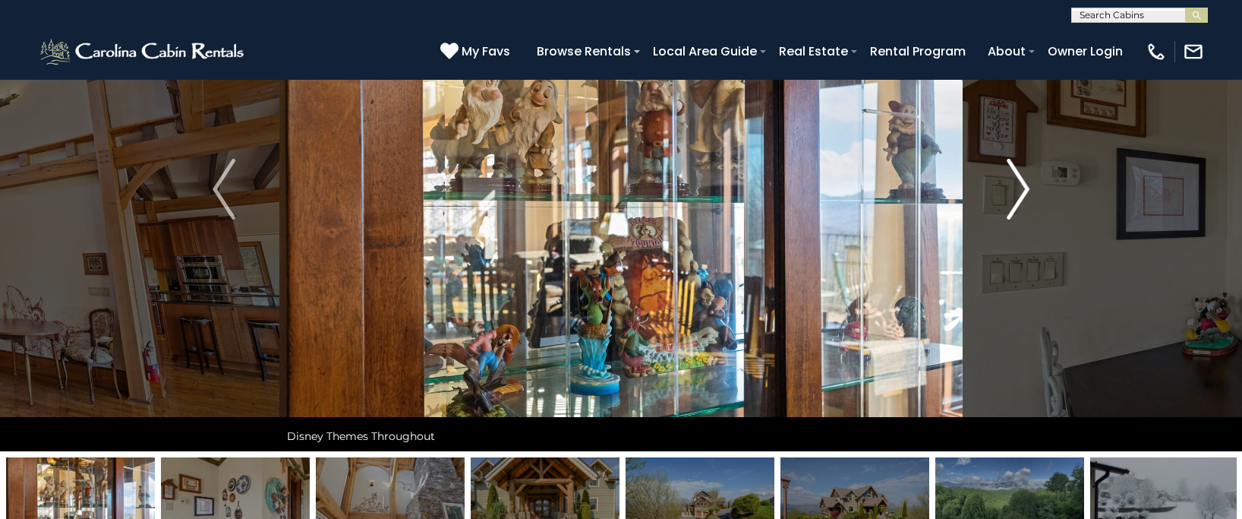
click at [1030, 182] on img "Next" at bounding box center [1018, 189] width 23 height 61
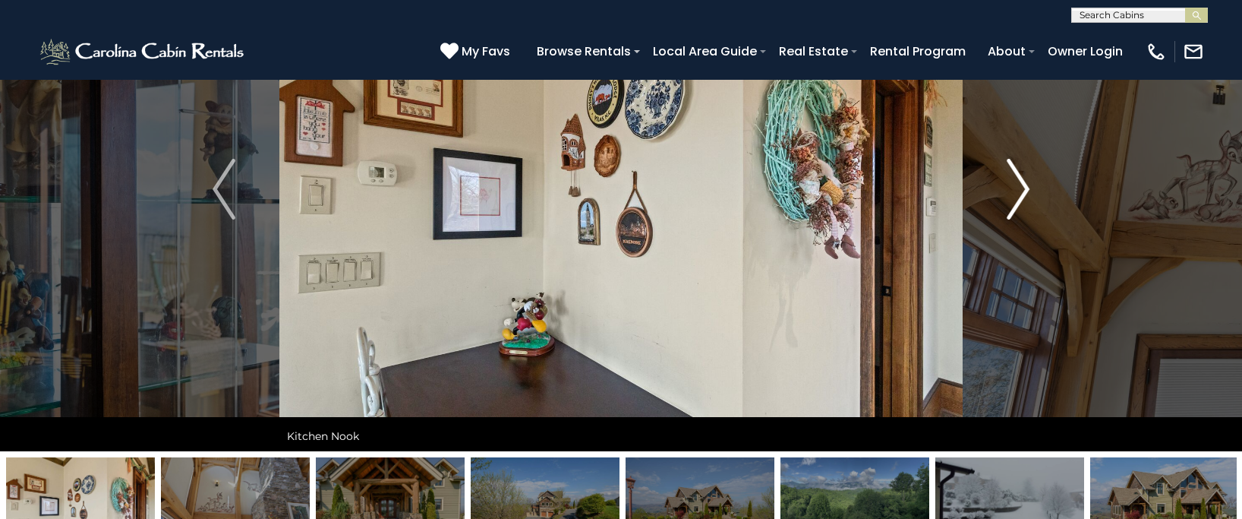
click at [1030, 182] on img "Next" at bounding box center [1018, 189] width 23 height 61
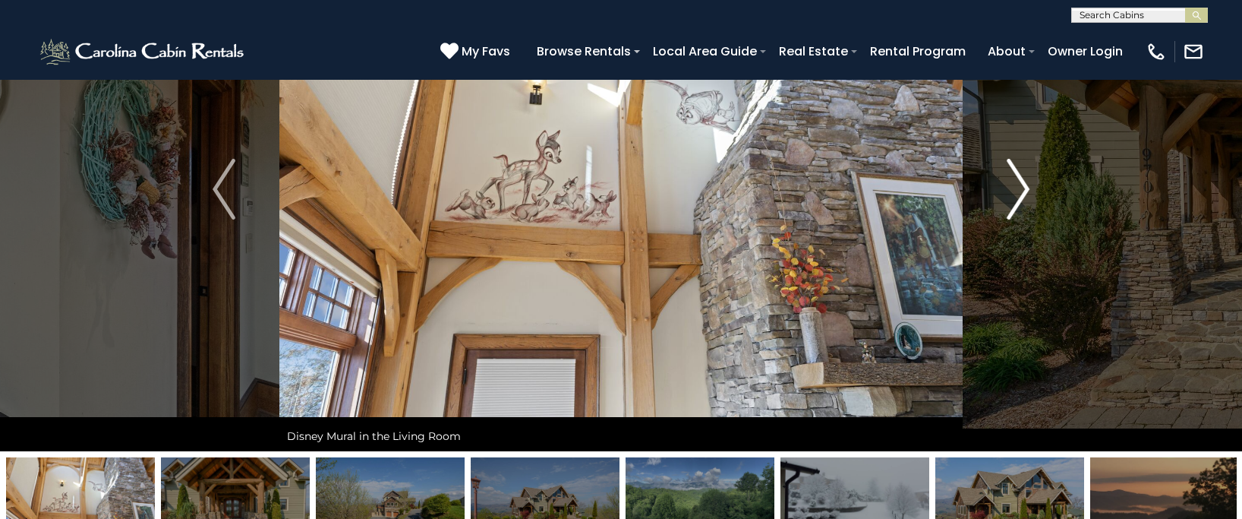
click at [1030, 182] on img "Next" at bounding box center [1018, 189] width 23 height 61
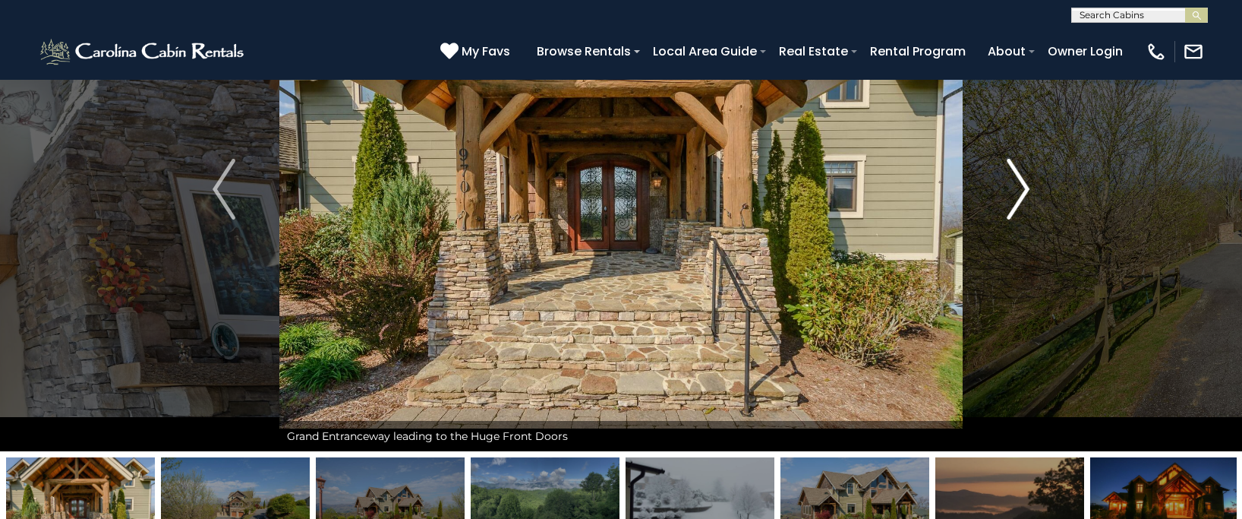
click at [1030, 182] on img "Next" at bounding box center [1018, 189] width 23 height 61
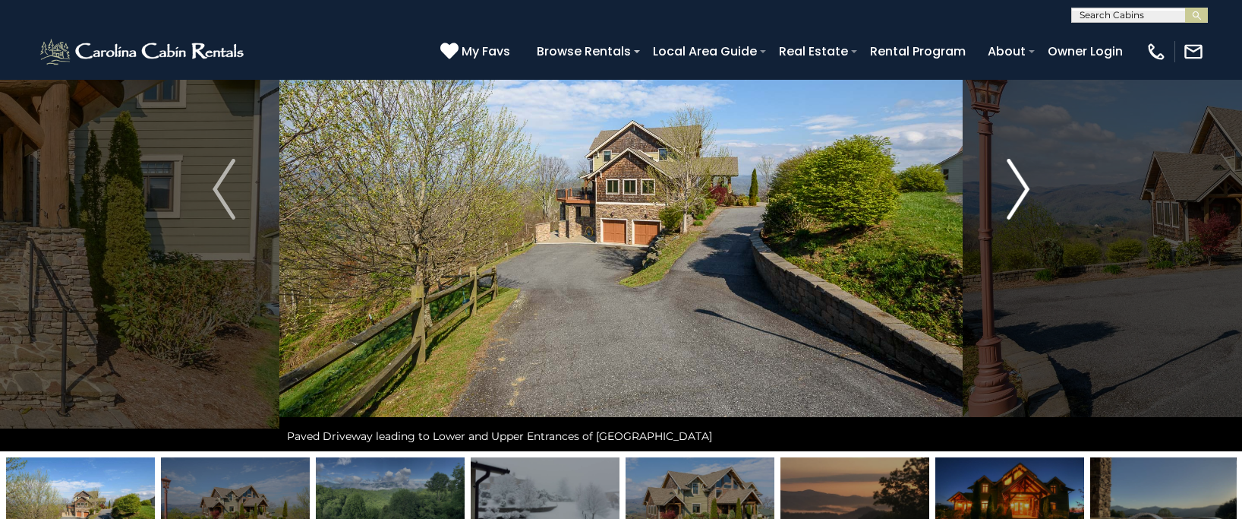
click at [1024, 186] on img "Next" at bounding box center [1018, 189] width 23 height 61
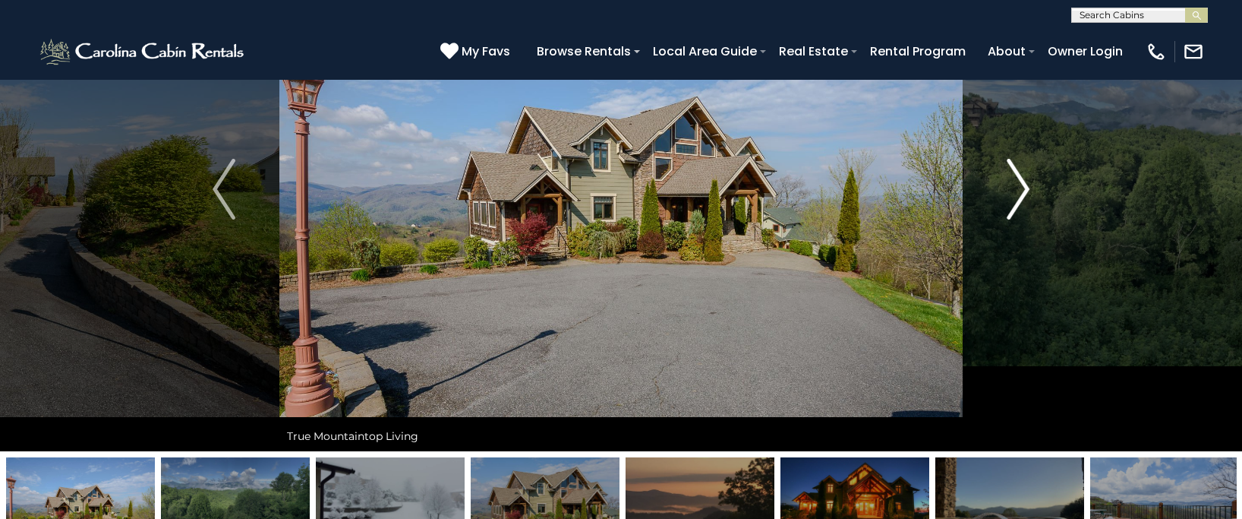
click at [1024, 186] on img "Next" at bounding box center [1018, 189] width 23 height 61
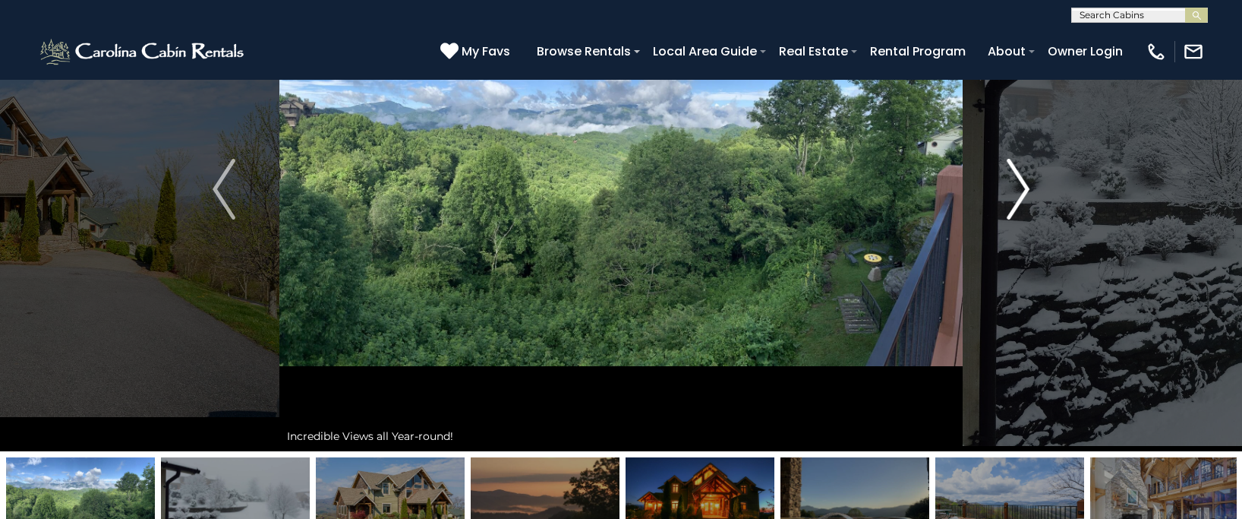
click at [1024, 186] on img "Next" at bounding box center [1018, 189] width 23 height 61
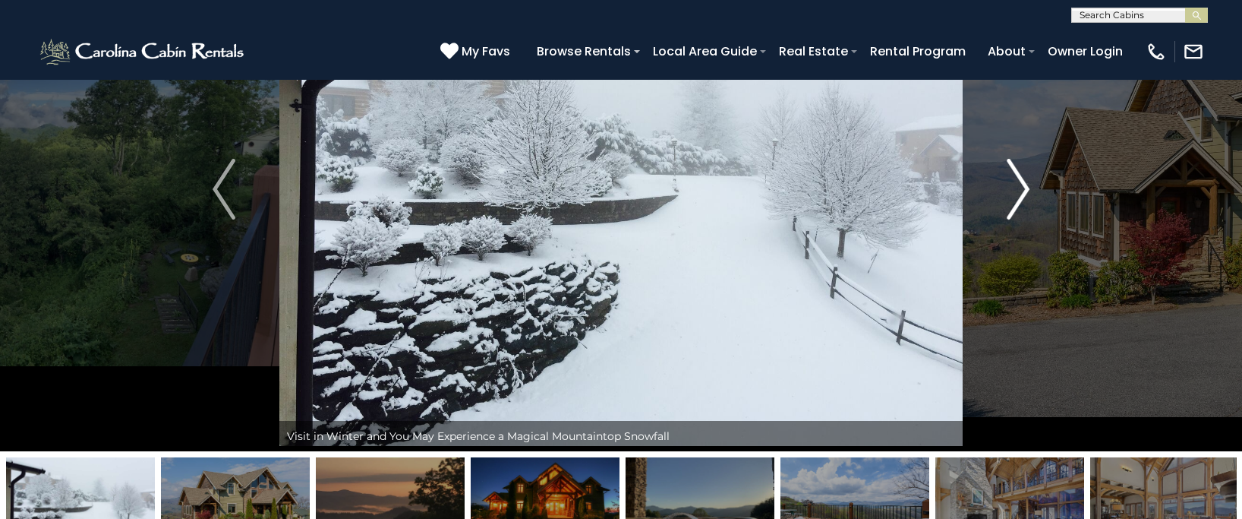
click at [1024, 186] on img "Next" at bounding box center [1018, 189] width 23 height 61
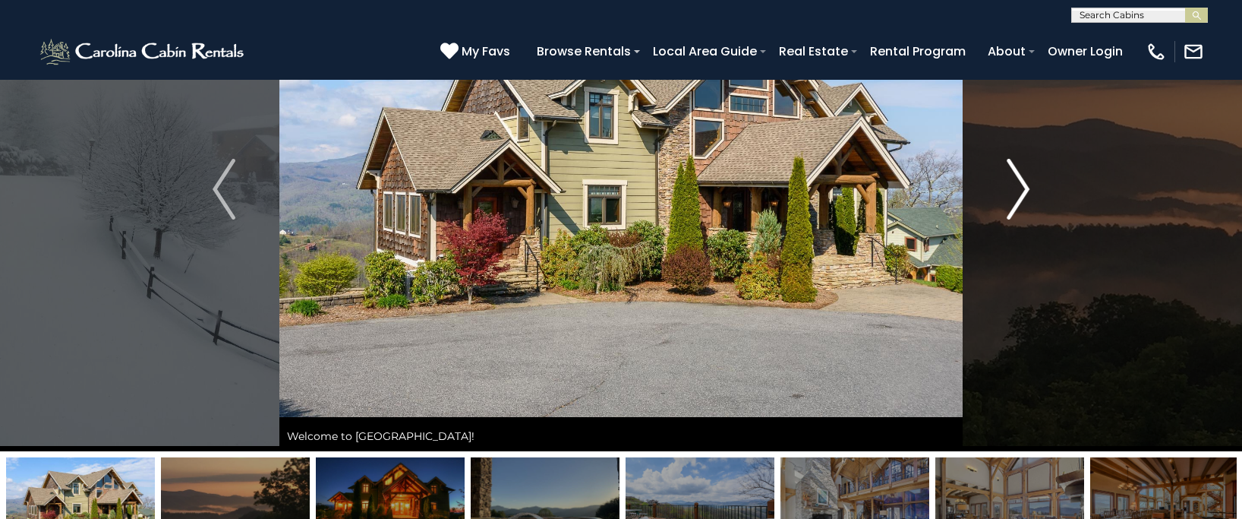
click at [1024, 186] on img "Next" at bounding box center [1018, 189] width 23 height 61
